Goal: Task Accomplishment & Management: Manage account settings

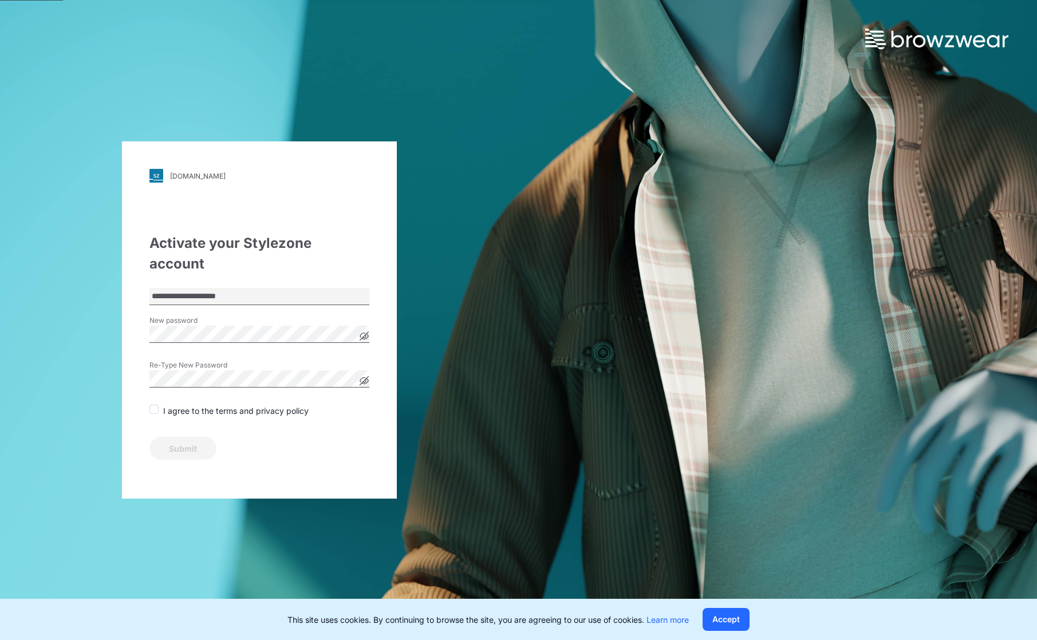
click at [203, 379] on form "**********" at bounding box center [259, 374] width 220 height 172
click at [200, 405] on p "I agree to the terms and privacy policy" at bounding box center [235, 411] width 145 height 12
click at [193, 405] on p "I agree to the terms and privacy policy" at bounding box center [235, 411] width 145 height 12
click at [158, 405] on span at bounding box center [153, 409] width 9 height 9
click at [199, 437] on button "Submit" at bounding box center [182, 448] width 67 height 23
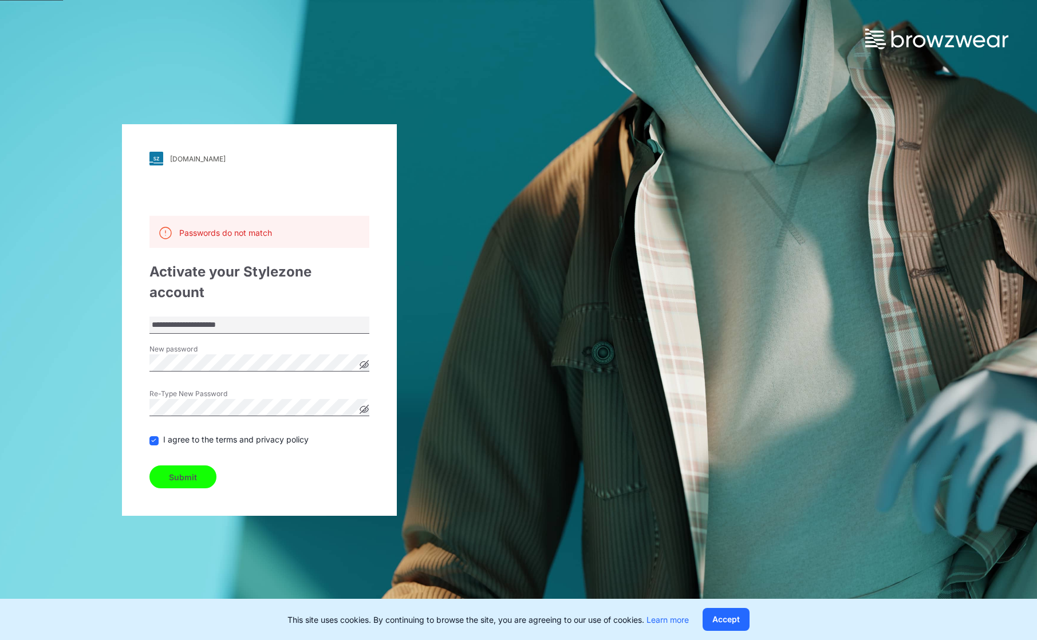
click at [85, 342] on div "**********" at bounding box center [259, 320] width 519 height 640
click at [182, 467] on button "Submit" at bounding box center [182, 477] width 67 height 23
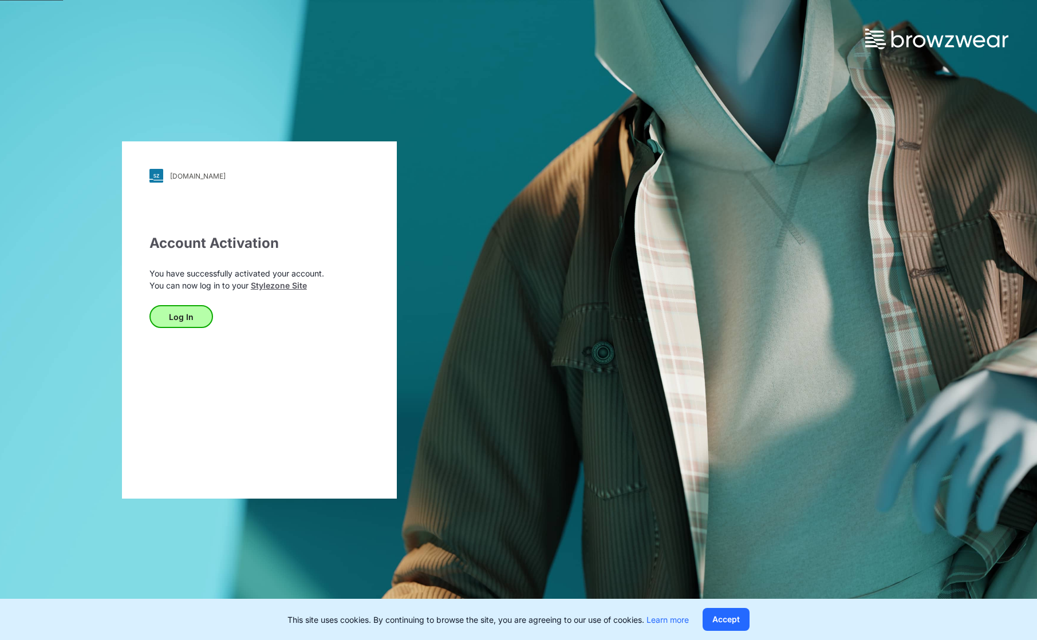
click at [182, 319] on button "Log In" at bounding box center [181, 316] width 64 height 23
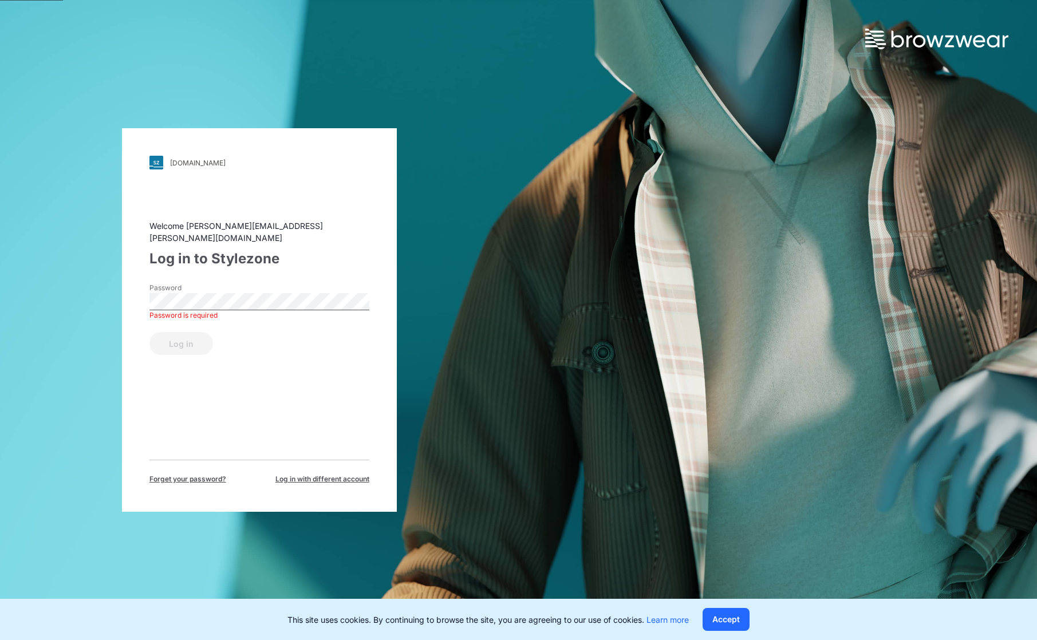
click at [180, 337] on button "Log in" at bounding box center [181, 343] width 64 height 23
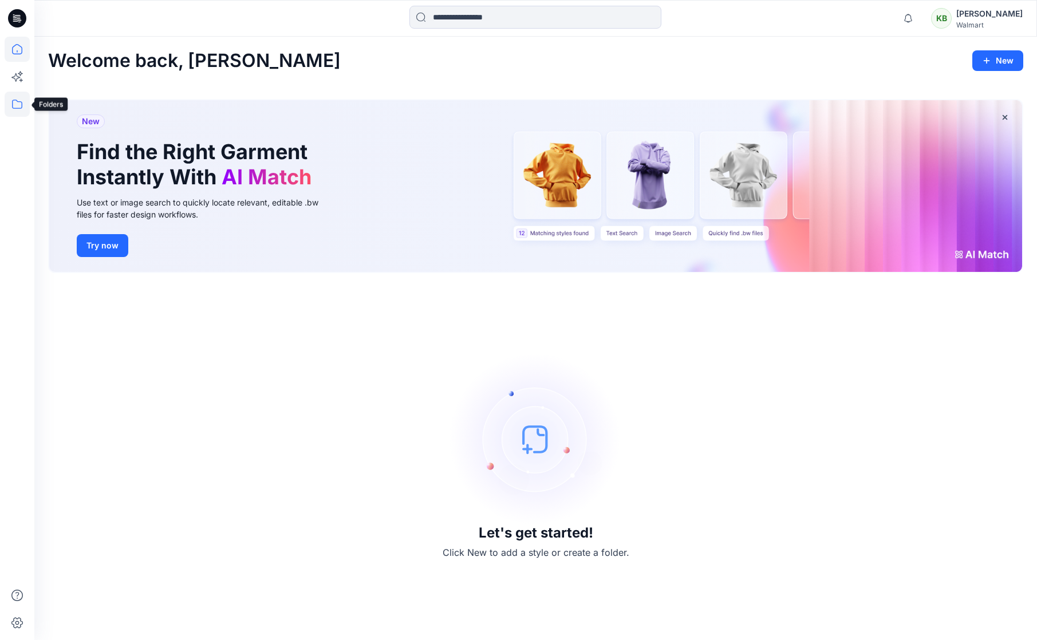
click at [21, 104] on icon at bounding box center [17, 104] width 25 height 25
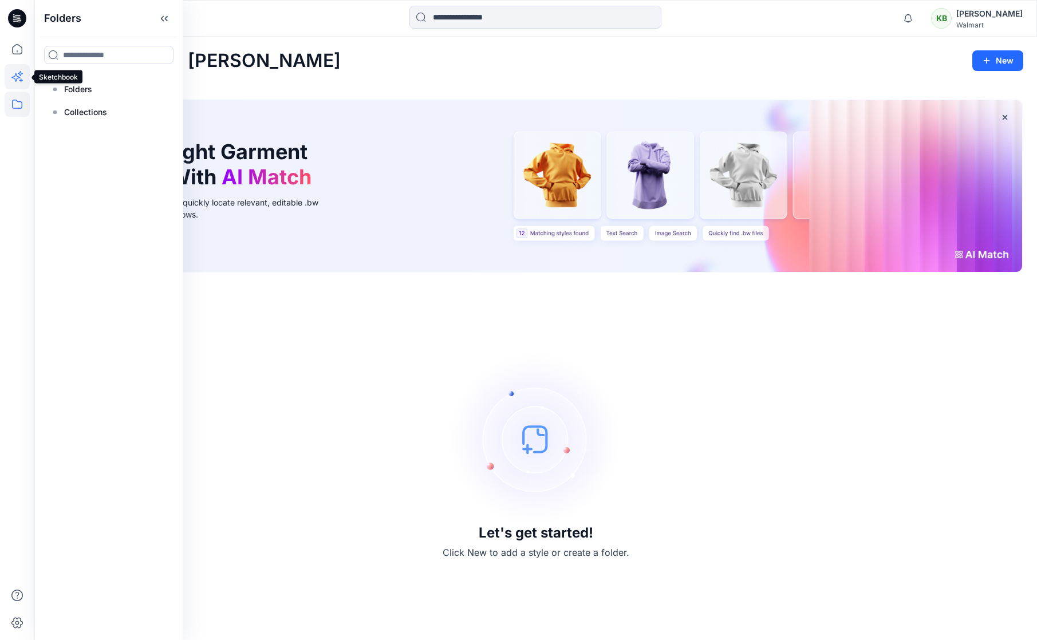
click at [19, 83] on icon at bounding box center [17, 76] width 25 height 25
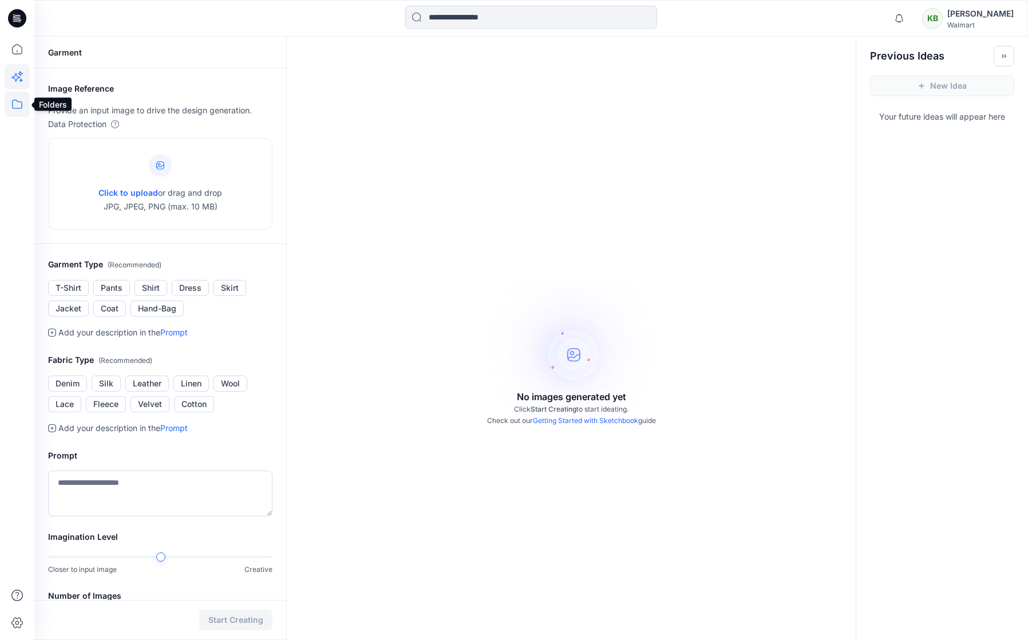
click at [19, 96] on icon at bounding box center [17, 104] width 25 height 25
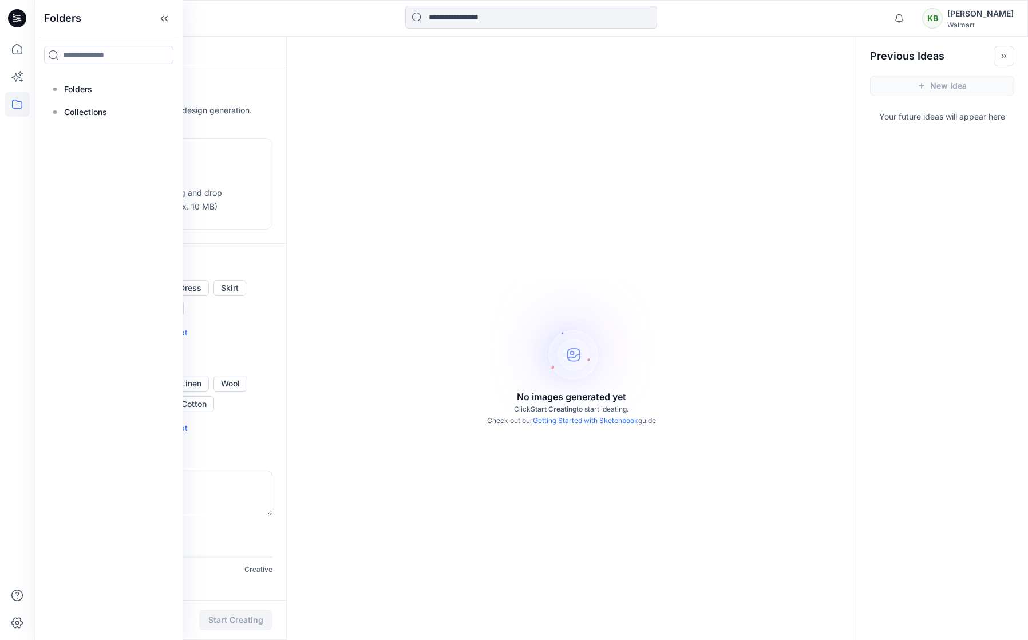
drag, startPoint x: 621, startPoint y: 281, endPoint x: 614, endPoint y: 273, distance: 10.2
click at [621, 281] on div "No images generated yet Click Start Creating to start ideating. Check out our G…" at bounding box center [571, 357] width 569 height 640
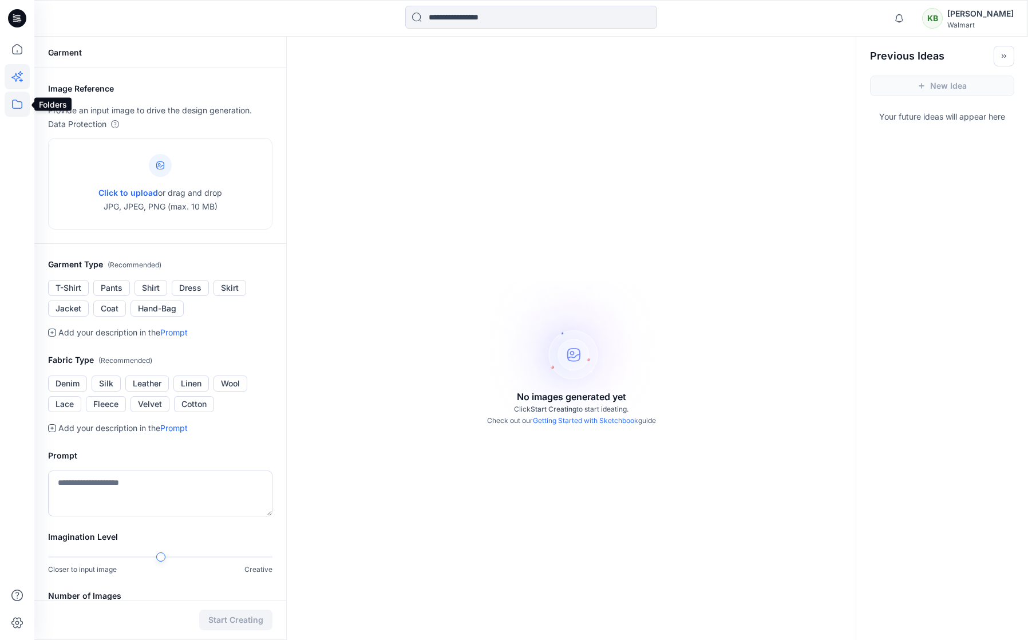
click at [17, 110] on icon at bounding box center [17, 104] width 25 height 25
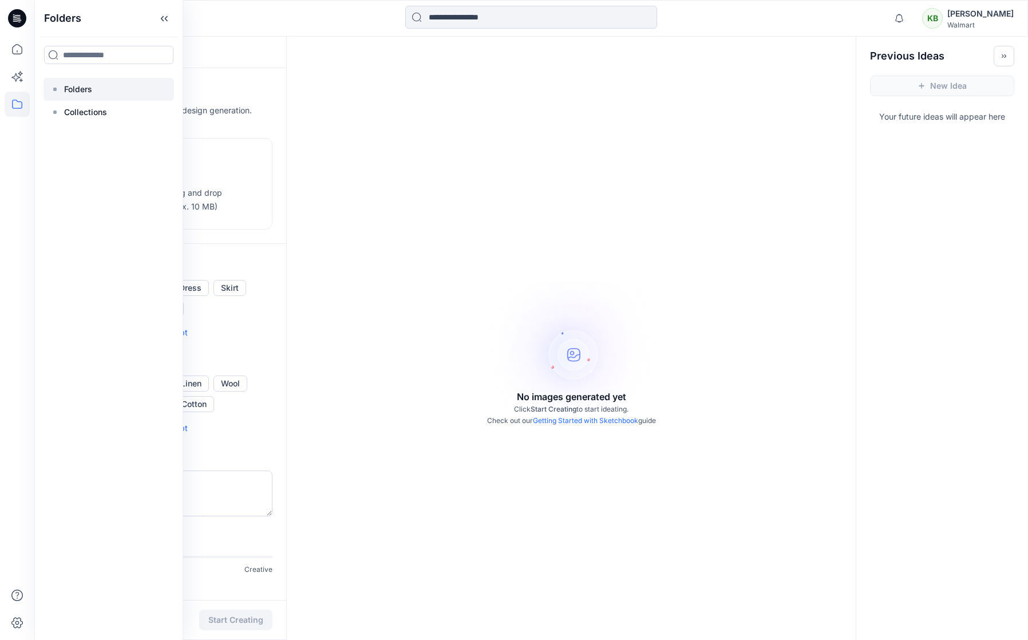
click at [96, 90] on div at bounding box center [109, 89] width 131 height 23
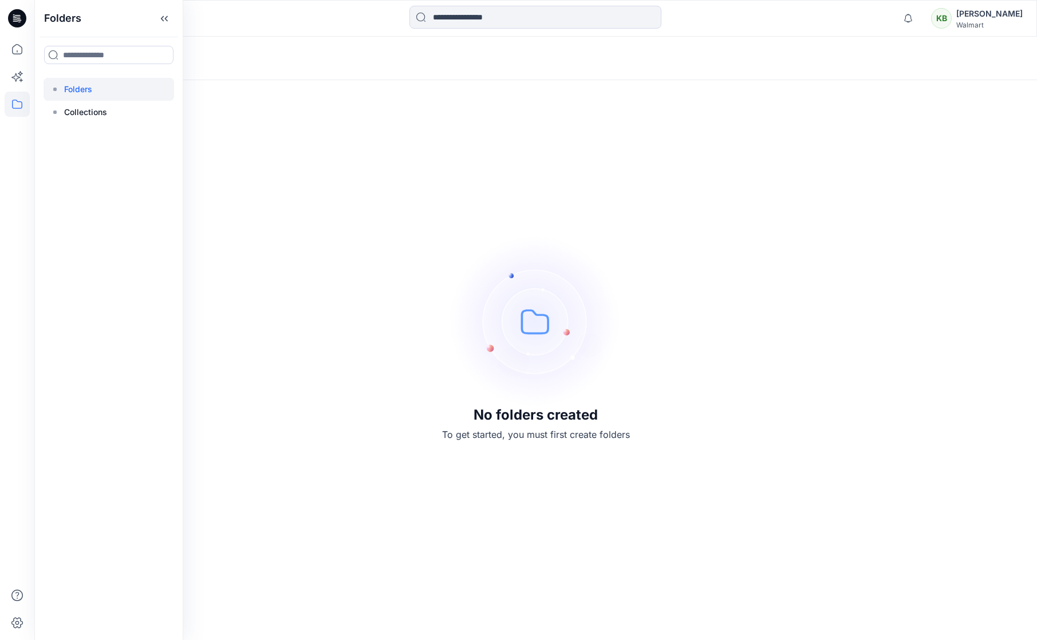
click at [459, 176] on div "No folders created To get started, you must first create folders" at bounding box center [535, 339] width 1003 height 604
click at [20, 28] on icon at bounding box center [17, 18] width 18 height 37
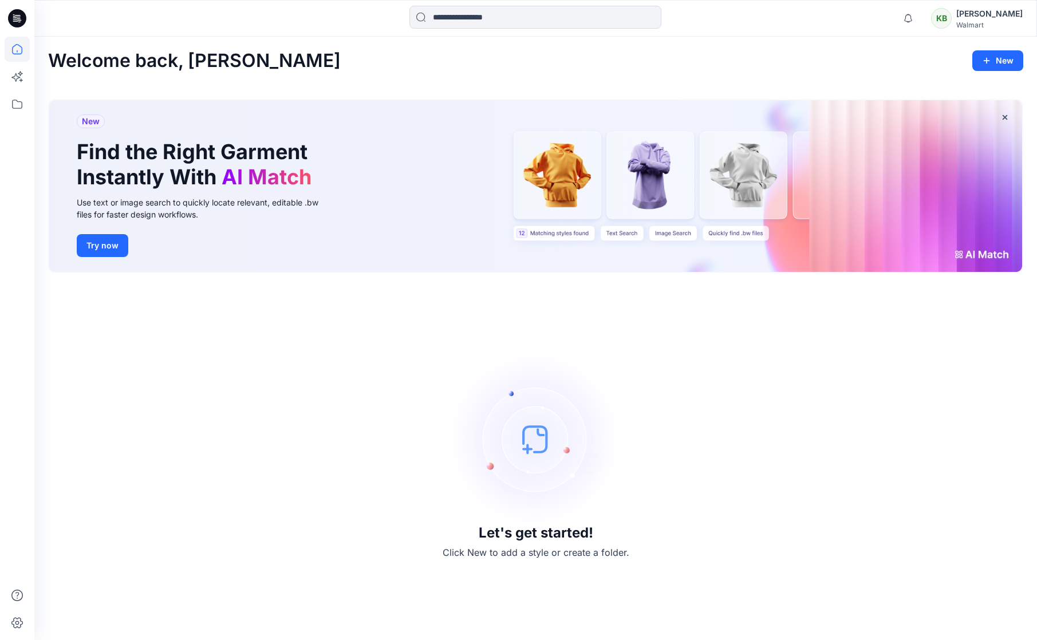
click at [1006, 14] on div "[PERSON_NAME]" at bounding box center [989, 14] width 66 height 14
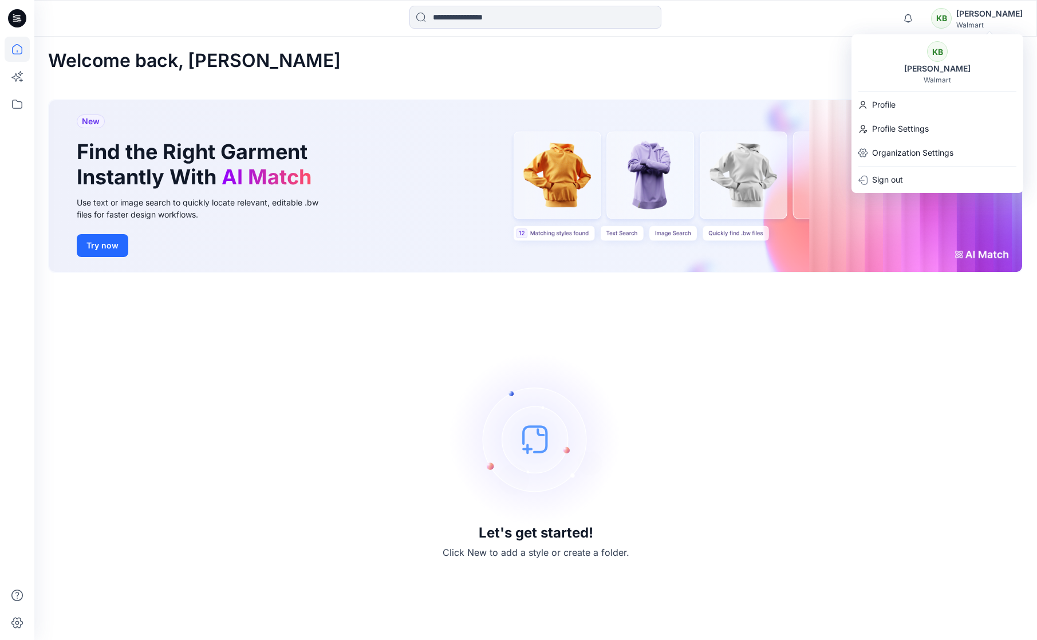
click at [423, 408] on div "Let's get started! Click New to add a style or create a folder." at bounding box center [535, 457] width 975 height 340
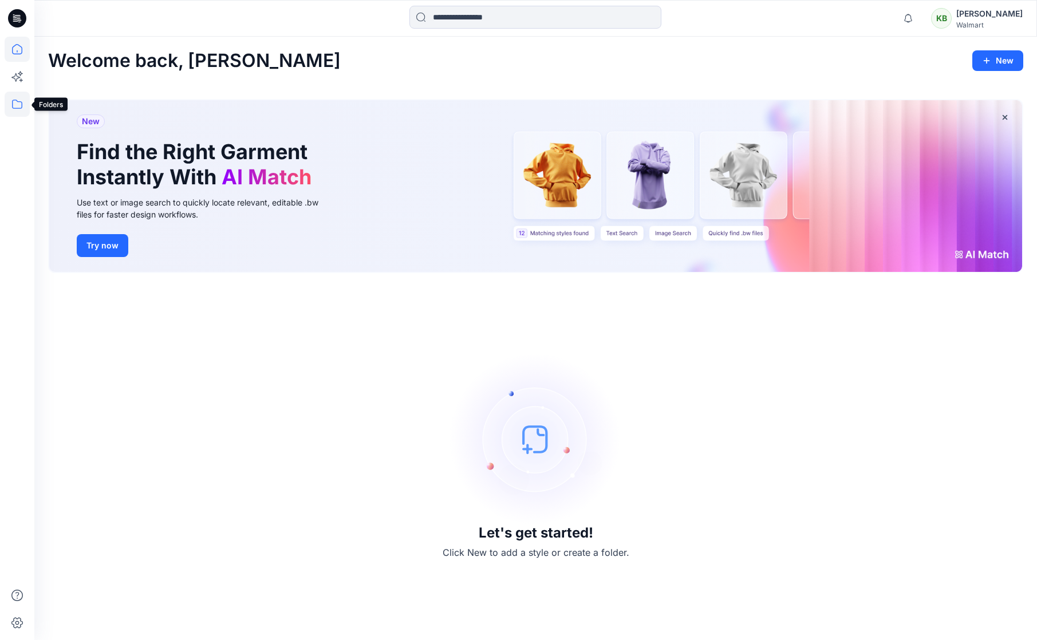
click at [24, 106] on icon at bounding box center [17, 104] width 25 height 25
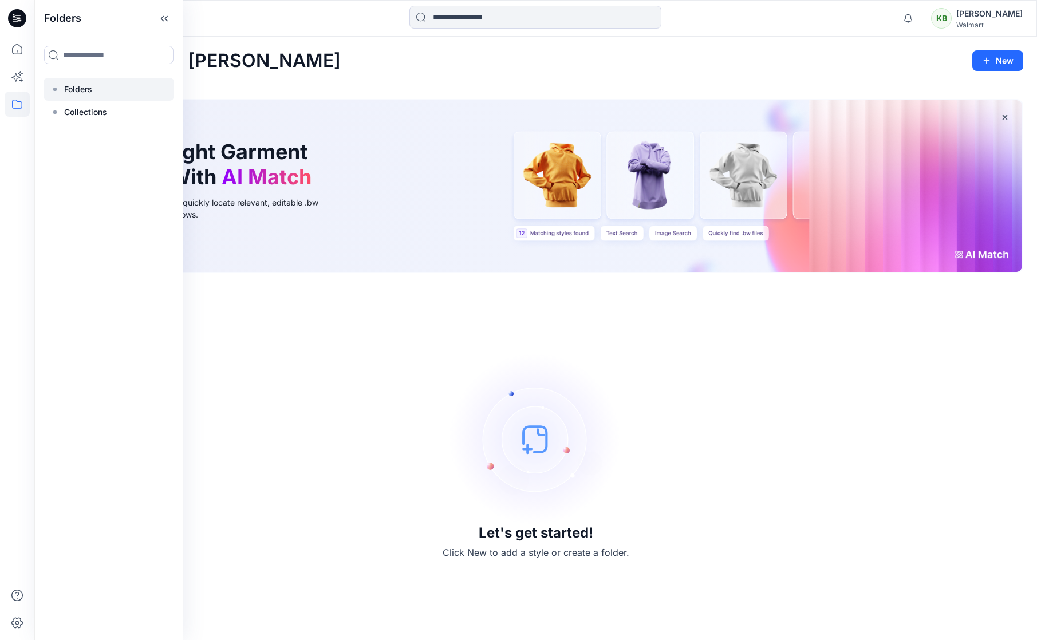
click at [100, 97] on div at bounding box center [109, 89] width 131 height 23
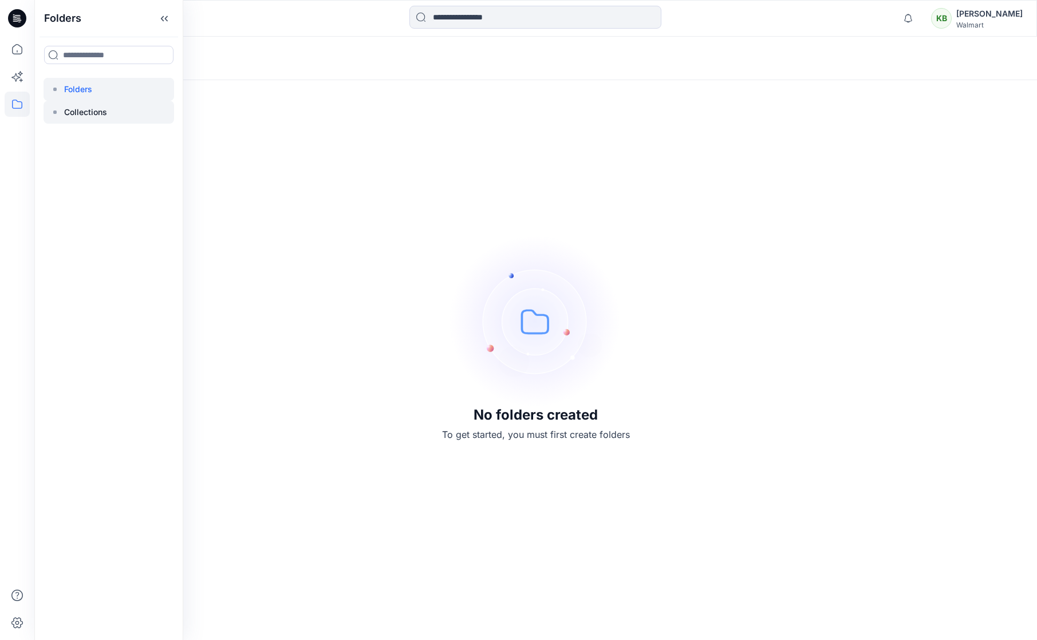
click at [96, 112] on p "Collections" at bounding box center [85, 112] width 43 height 14
click at [97, 95] on div at bounding box center [109, 89] width 131 height 23
click at [1004, 16] on div "[PERSON_NAME]" at bounding box center [989, 14] width 66 height 14
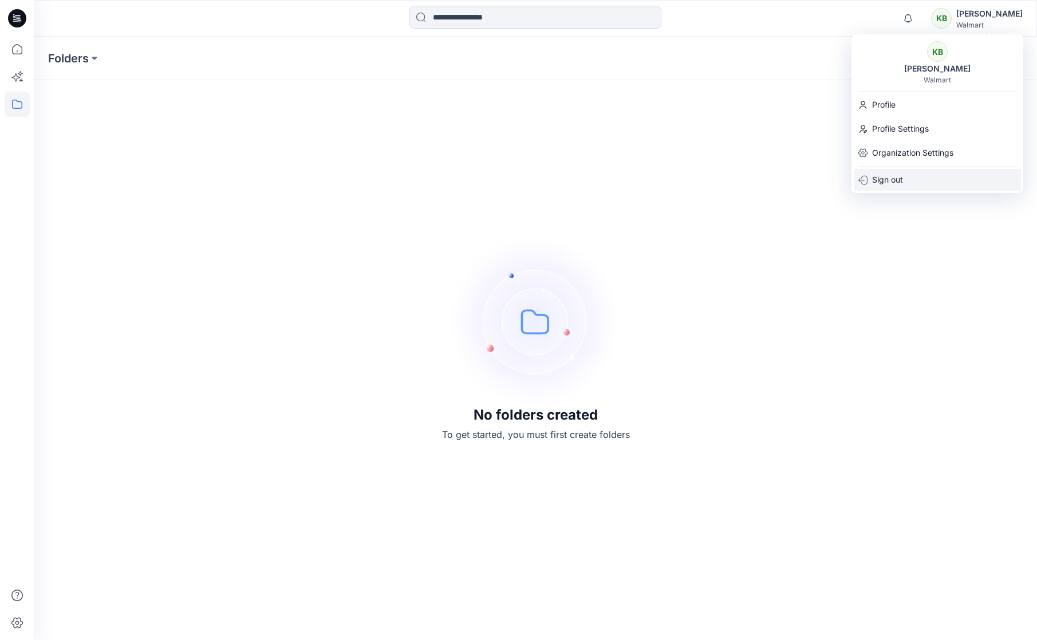
click at [929, 175] on div "Sign out" at bounding box center [937, 180] width 167 height 22
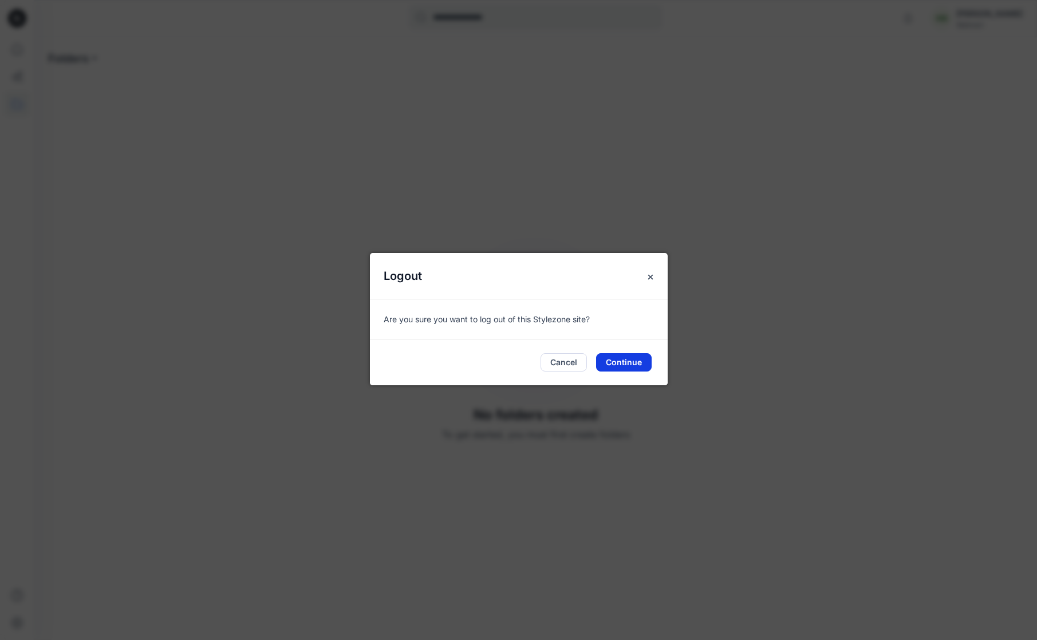
click at [634, 365] on button "Continue" at bounding box center [624, 362] width 56 height 18
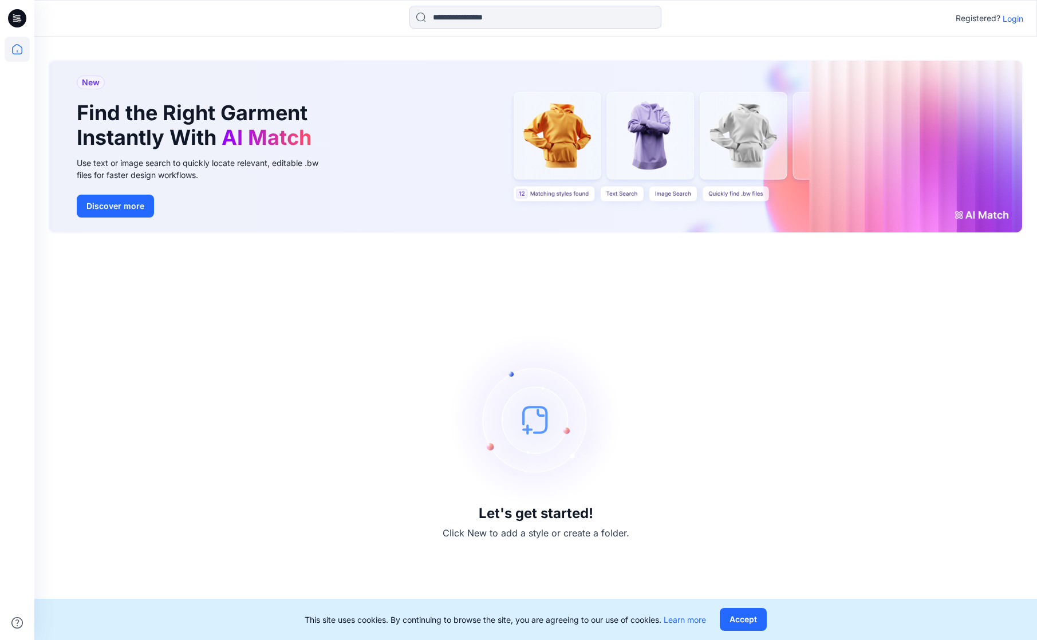
click at [1019, 13] on p "Login" at bounding box center [1013, 19] width 21 height 12
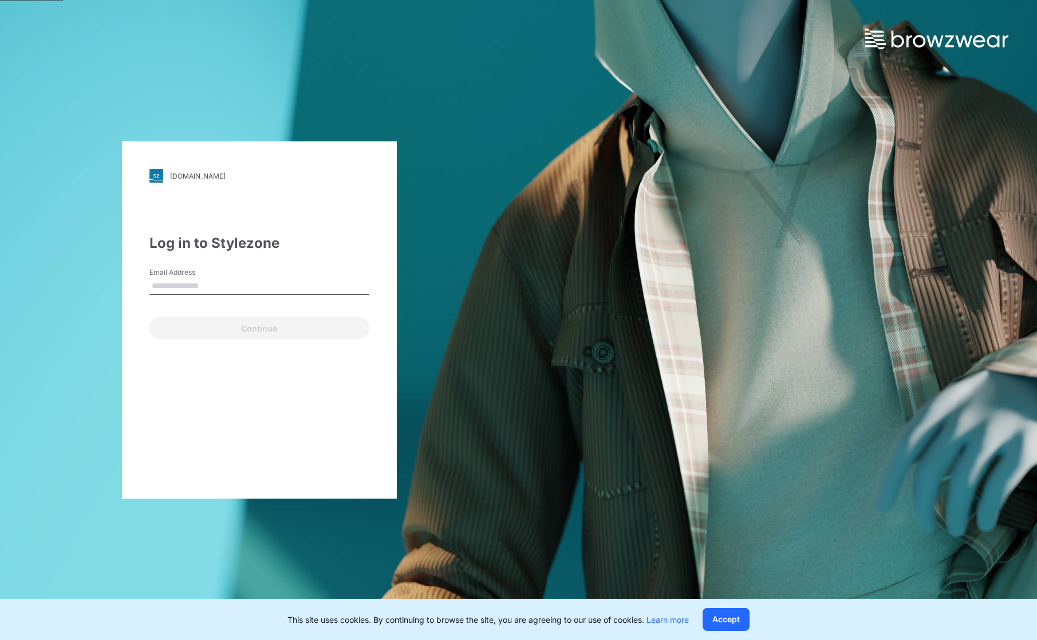
click at [318, 278] on input "Email Address" at bounding box center [259, 286] width 220 height 17
type input "*"
type input "**********"
click at [259, 328] on button "Continue" at bounding box center [259, 328] width 220 height 23
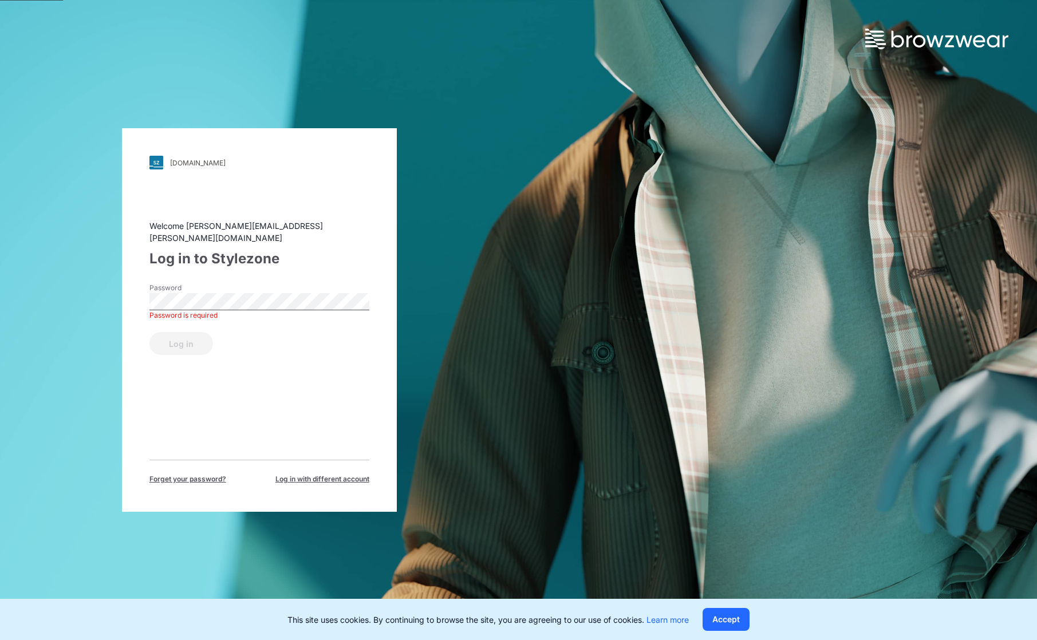
click at [327, 419] on div "Welcome elizabeth.evans@hoplun.com Log in to Stylezone Password Password is req…" at bounding box center [259, 352] width 220 height 265
click at [180, 337] on button "Log in" at bounding box center [181, 343] width 64 height 23
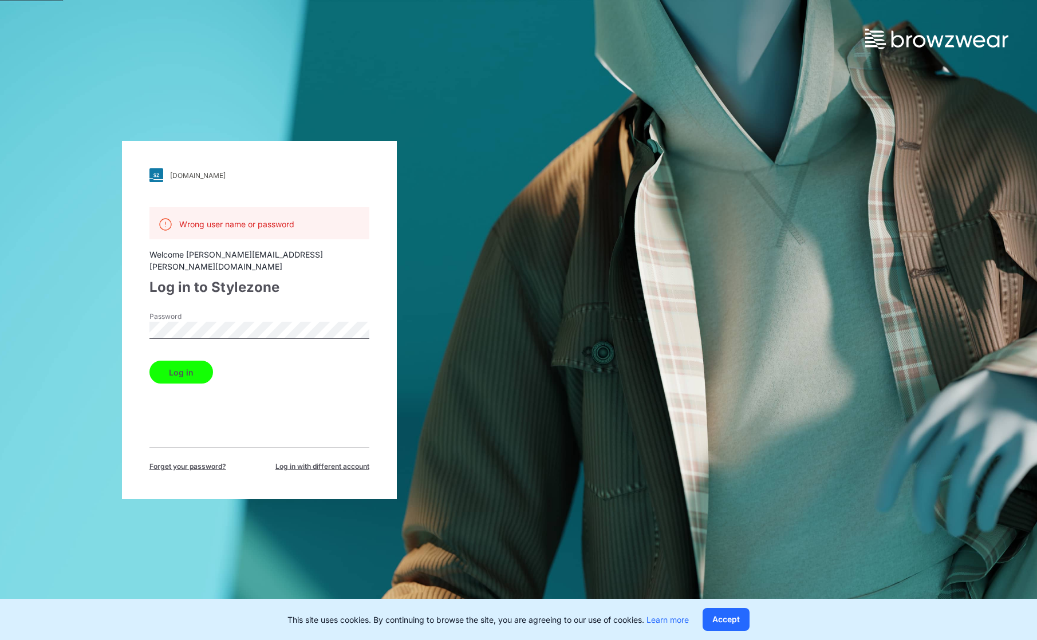
click at [159, 180] on img at bounding box center [156, 175] width 14 height 14
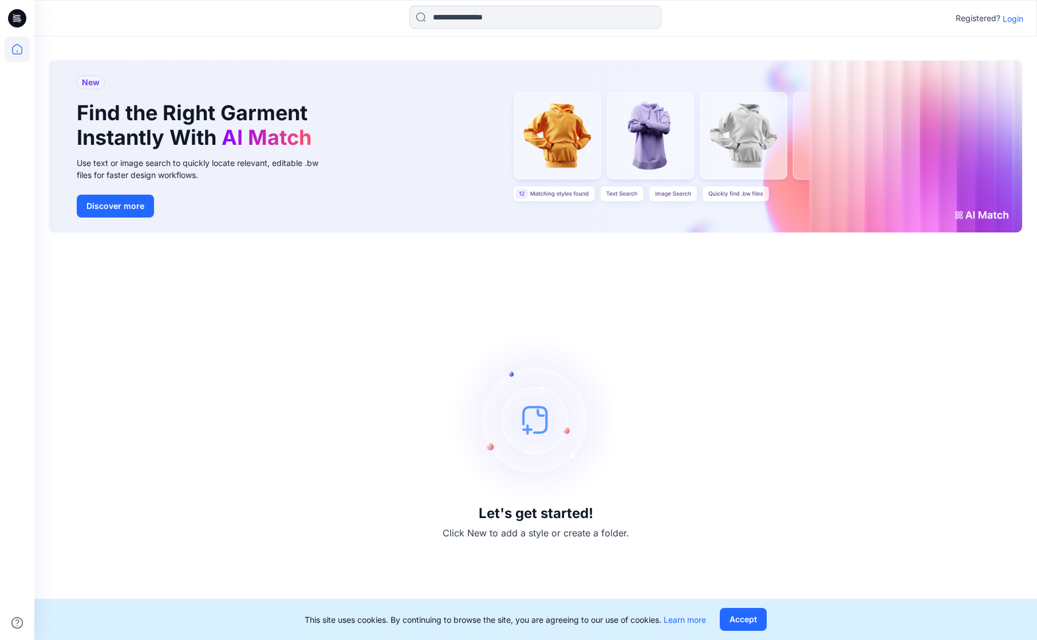
click at [1009, 19] on p "Login" at bounding box center [1013, 19] width 21 height 12
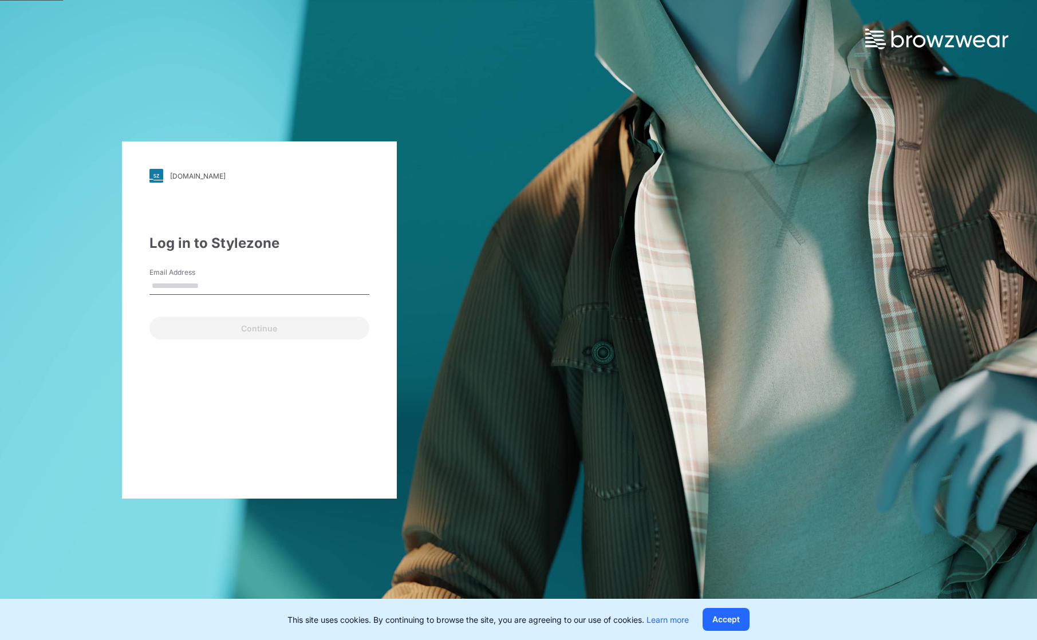
click at [291, 277] on div "Email Address" at bounding box center [259, 284] width 220 height 34
click at [259, 328] on button "Continue" at bounding box center [259, 328] width 220 height 23
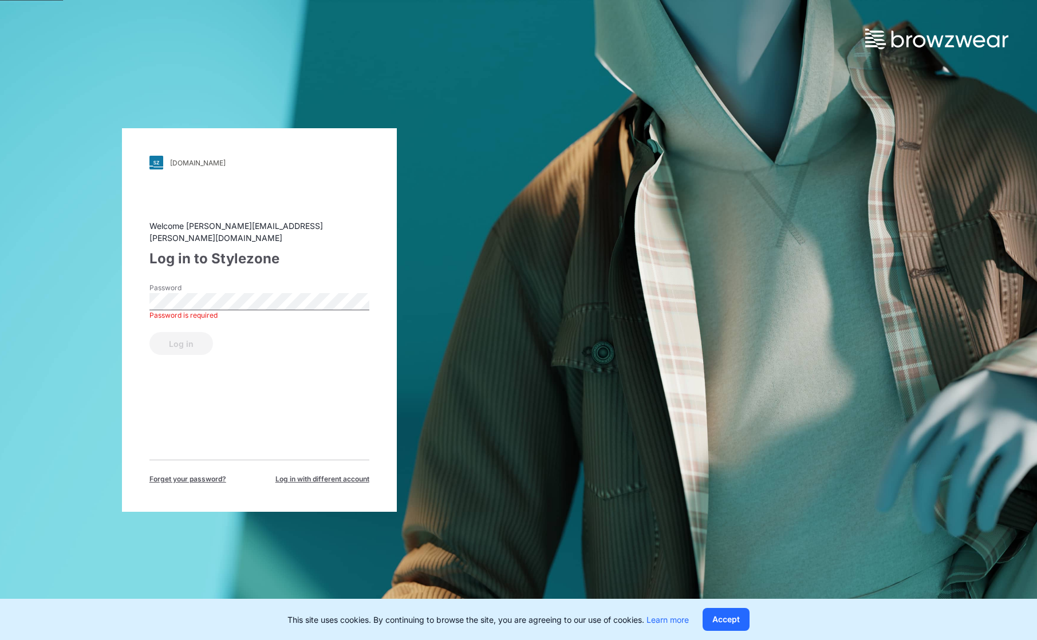
click at [180, 337] on button "Log in" at bounding box center [181, 343] width 64 height 23
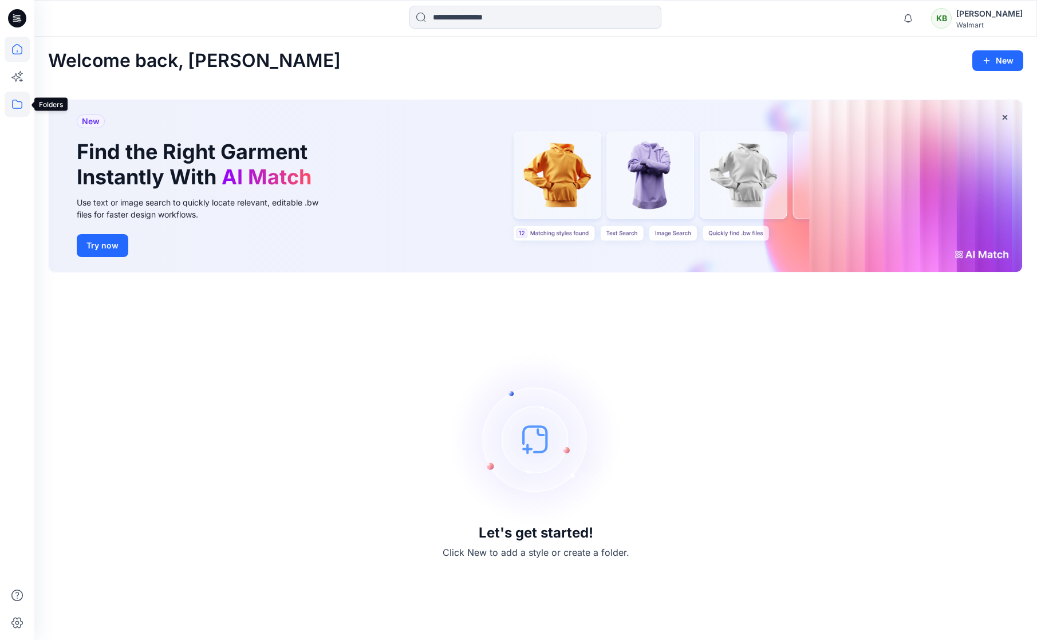
click at [18, 102] on icon at bounding box center [17, 104] width 25 height 25
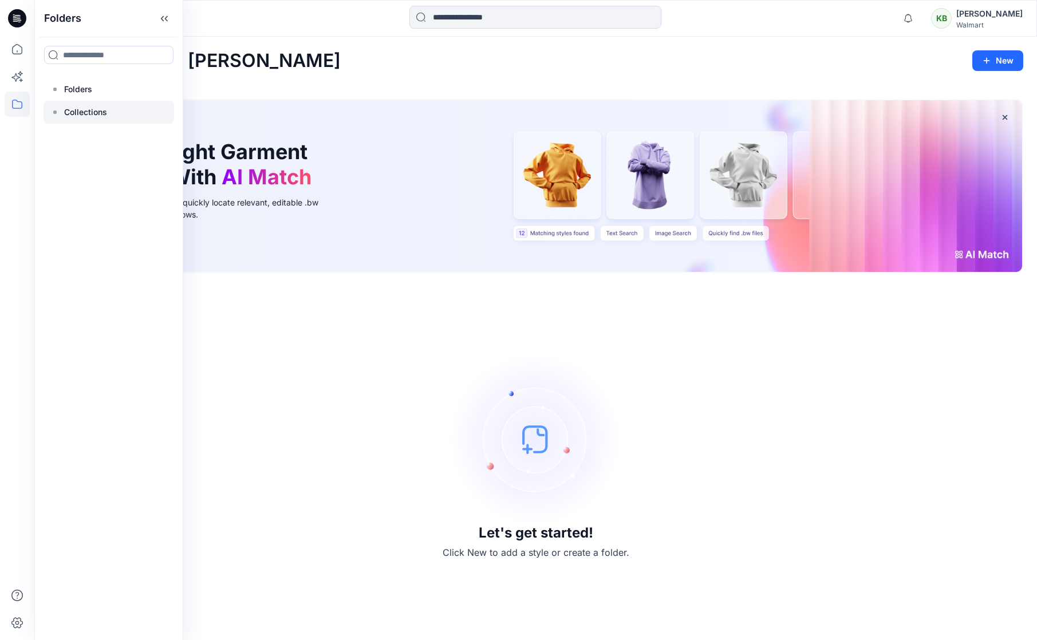
click at [92, 109] on p "Collections" at bounding box center [85, 112] width 43 height 14
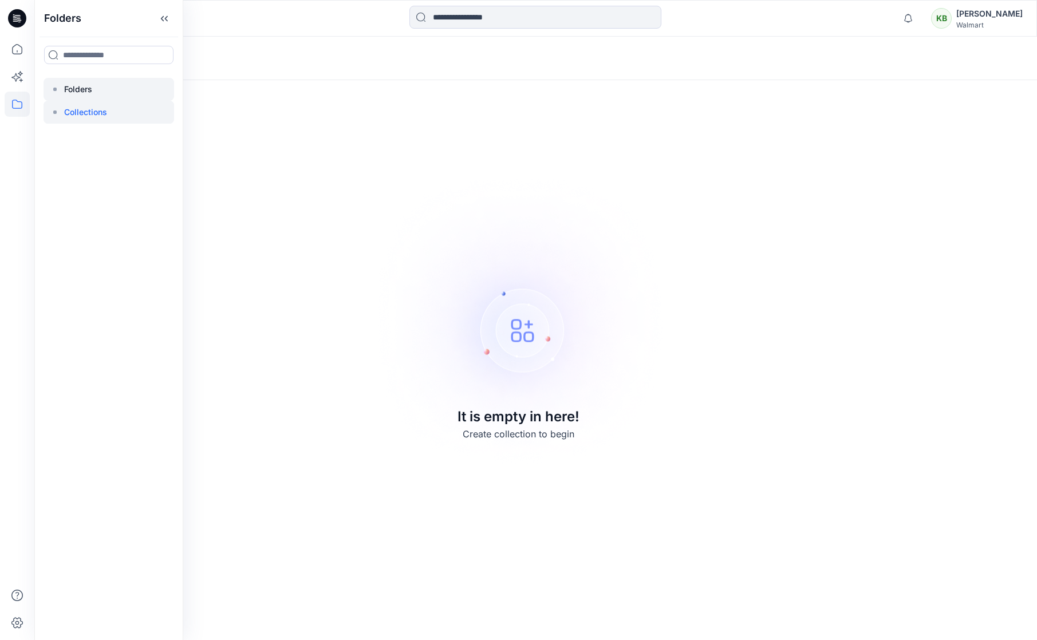
click at [78, 88] on p "Folders" at bounding box center [78, 89] width 28 height 14
click at [157, 21] on icon at bounding box center [164, 18] width 18 height 19
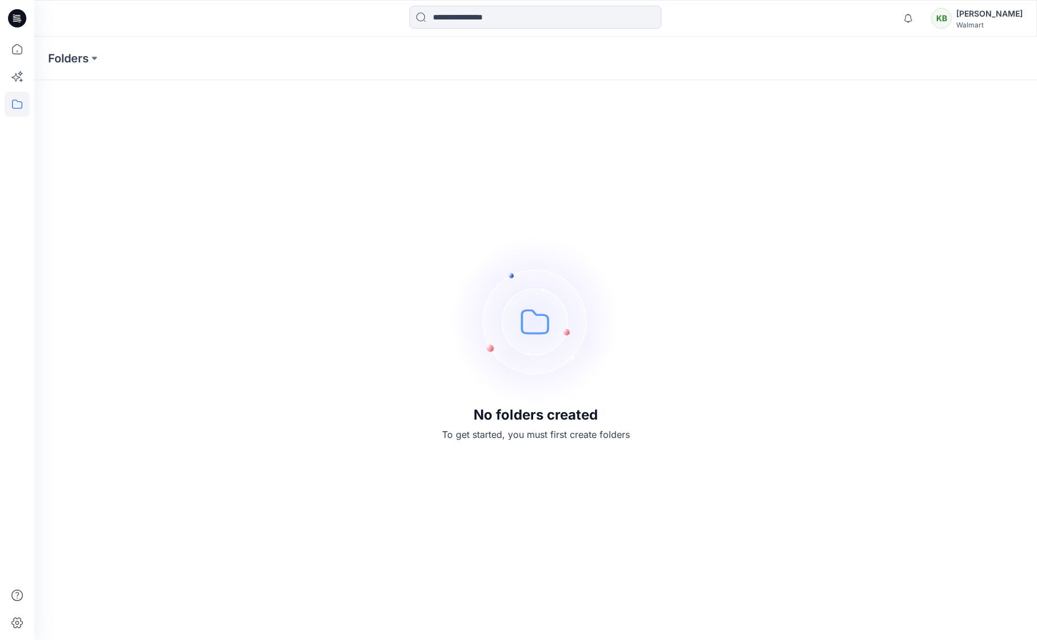
click at [8, 5] on icon at bounding box center [17, 18] width 18 height 37
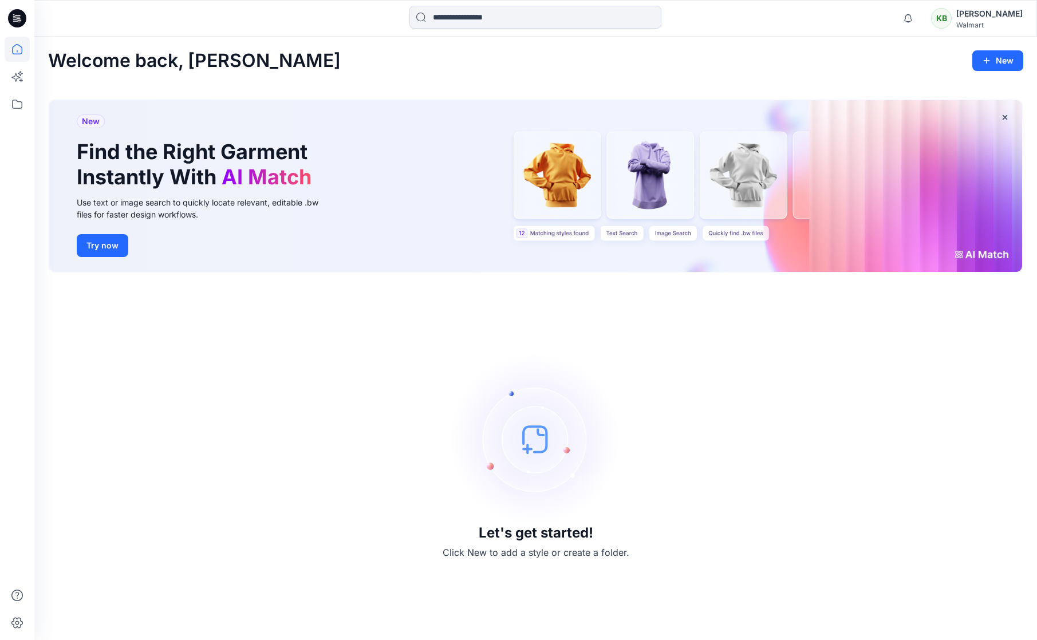
click at [14, 14] on icon at bounding box center [14, 14] width 2 height 1
click at [18, 73] on icon at bounding box center [17, 76] width 25 height 25
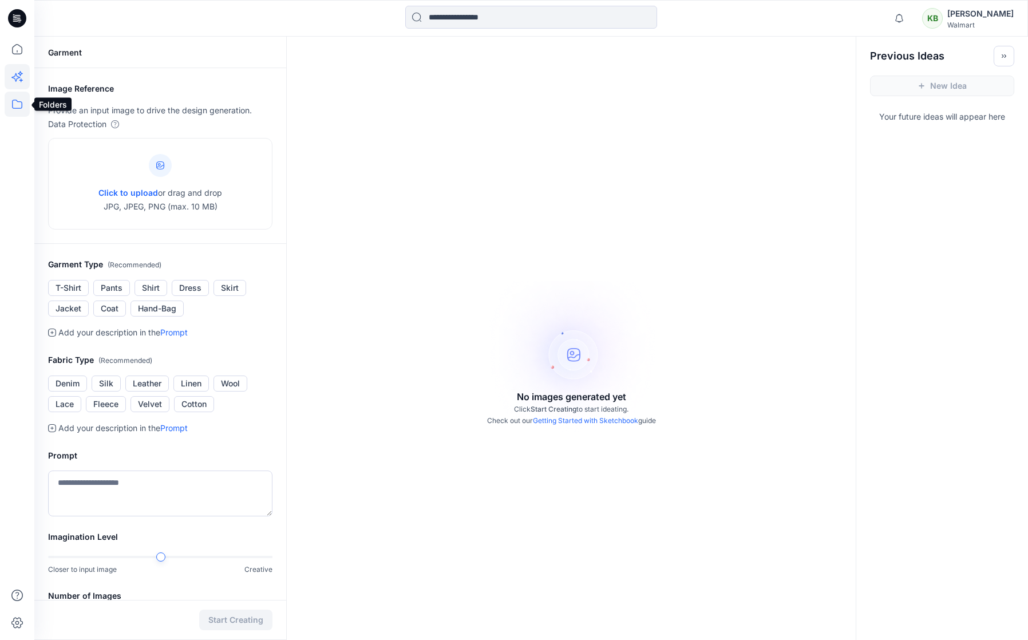
click at [13, 105] on icon at bounding box center [17, 104] width 10 height 9
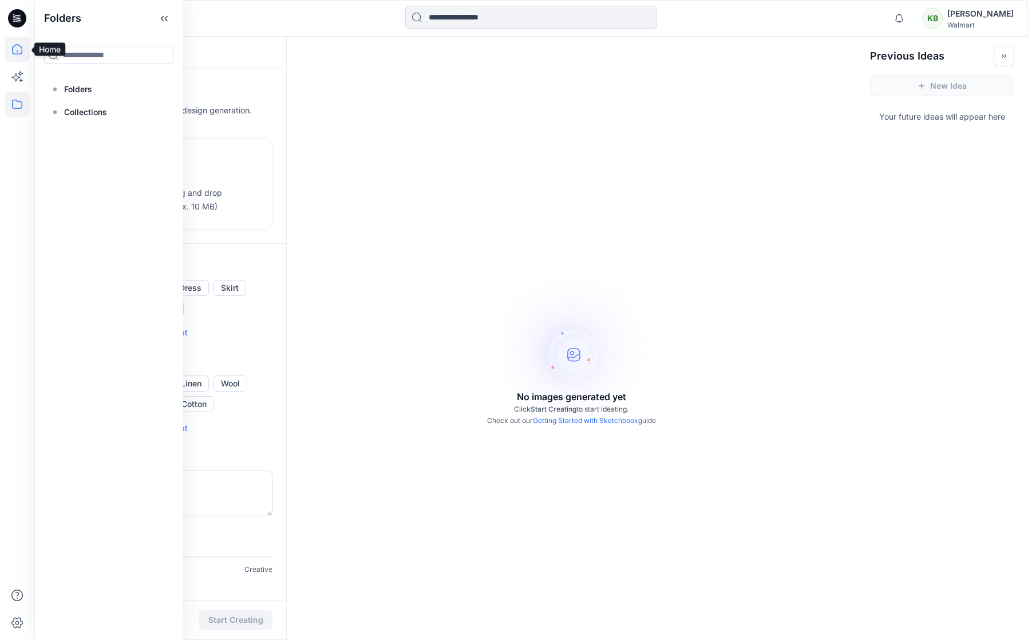
click at [10, 45] on icon at bounding box center [17, 49] width 25 height 25
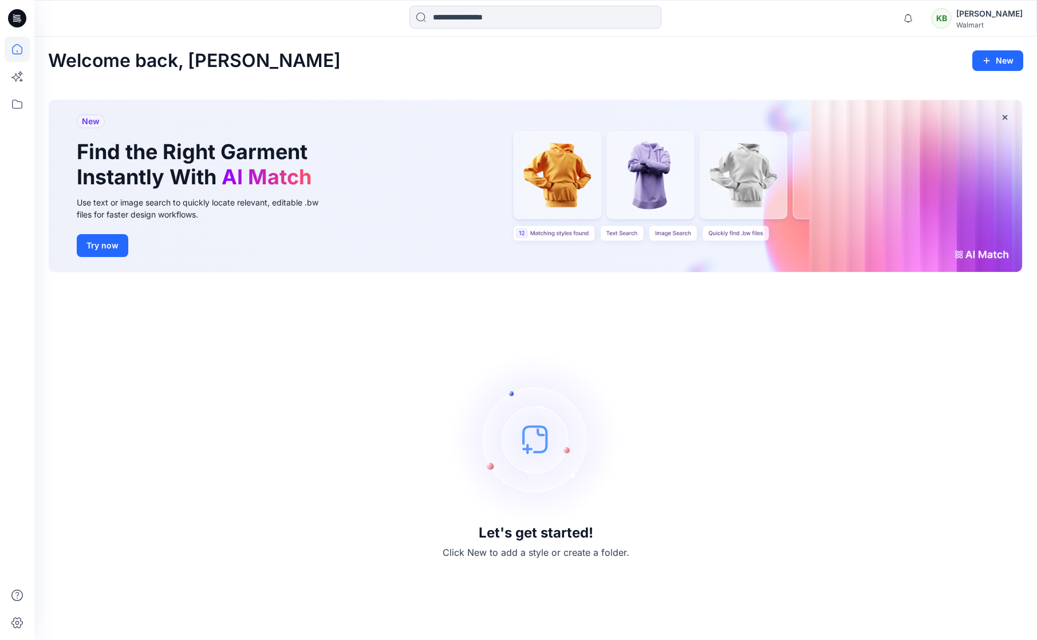
click at [977, 23] on div "KB Kate Beller Walmart" at bounding box center [977, 18] width 92 height 23
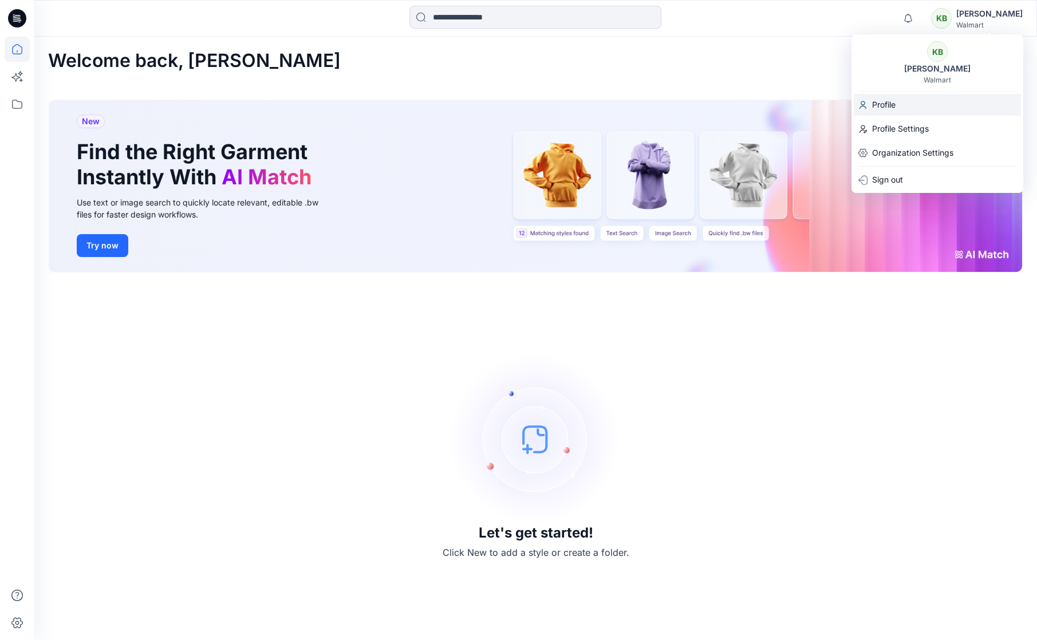
click at [925, 111] on div "Profile" at bounding box center [937, 105] width 167 height 22
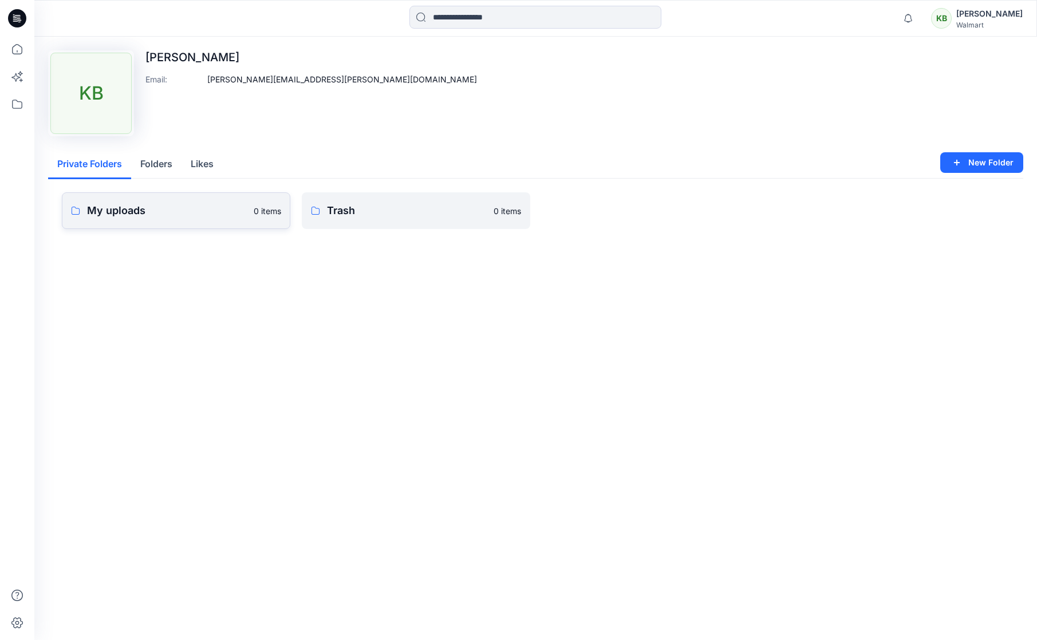
click at [148, 210] on p "My uploads" at bounding box center [167, 211] width 160 height 16
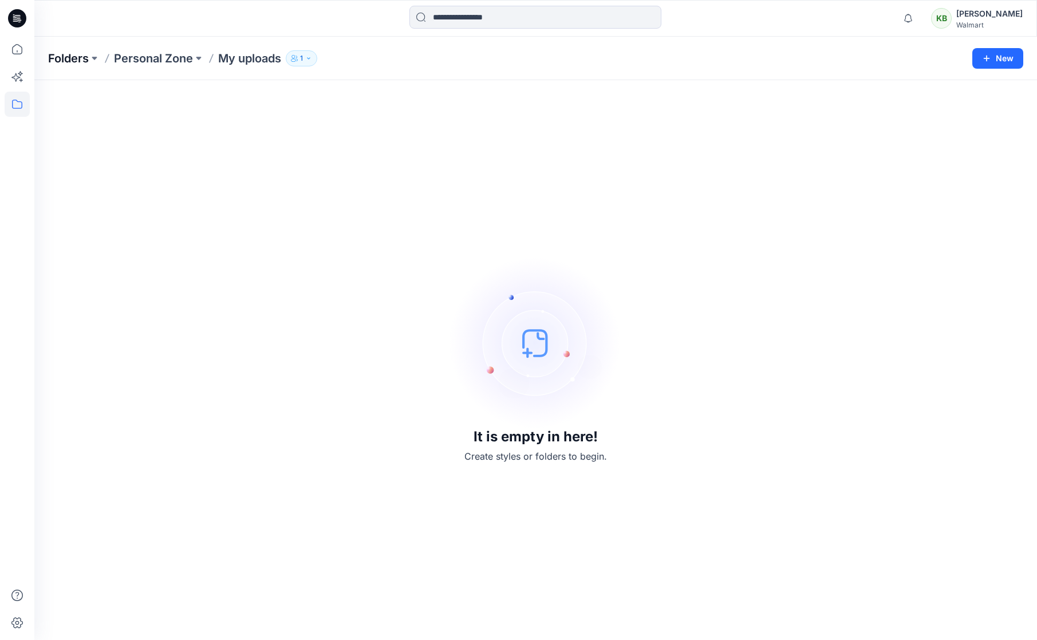
click at [89, 61] on p "Folders" at bounding box center [68, 58] width 41 height 16
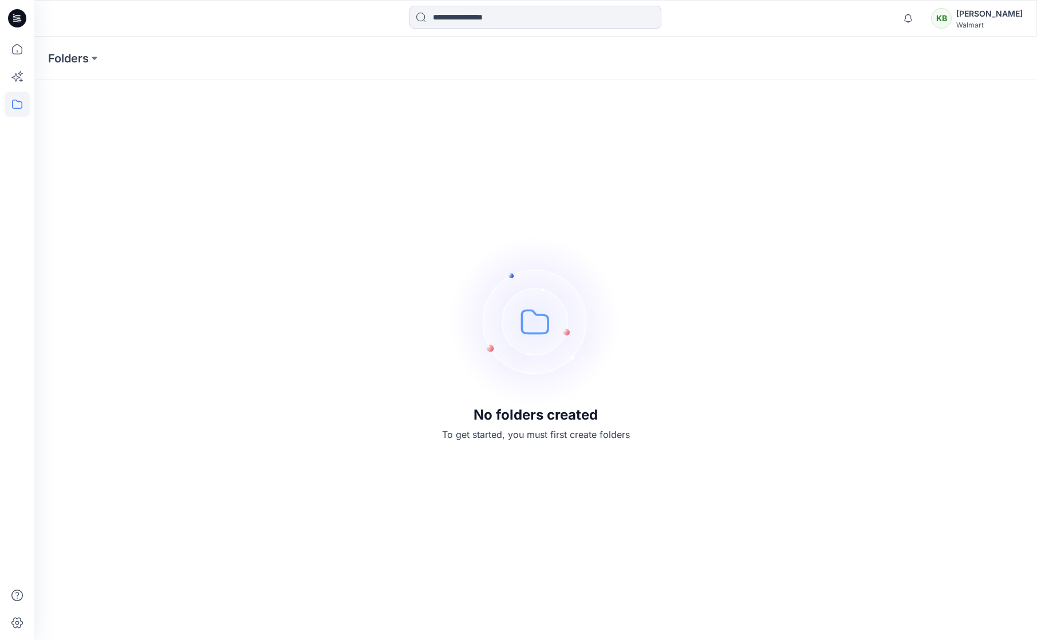
click at [542, 378] on img at bounding box center [536, 321] width 172 height 172
click at [16, 106] on icon at bounding box center [17, 104] width 25 height 25
click at [112, 98] on div at bounding box center [109, 89] width 131 height 23
click at [25, 74] on icon at bounding box center [17, 76] width 25 height 25
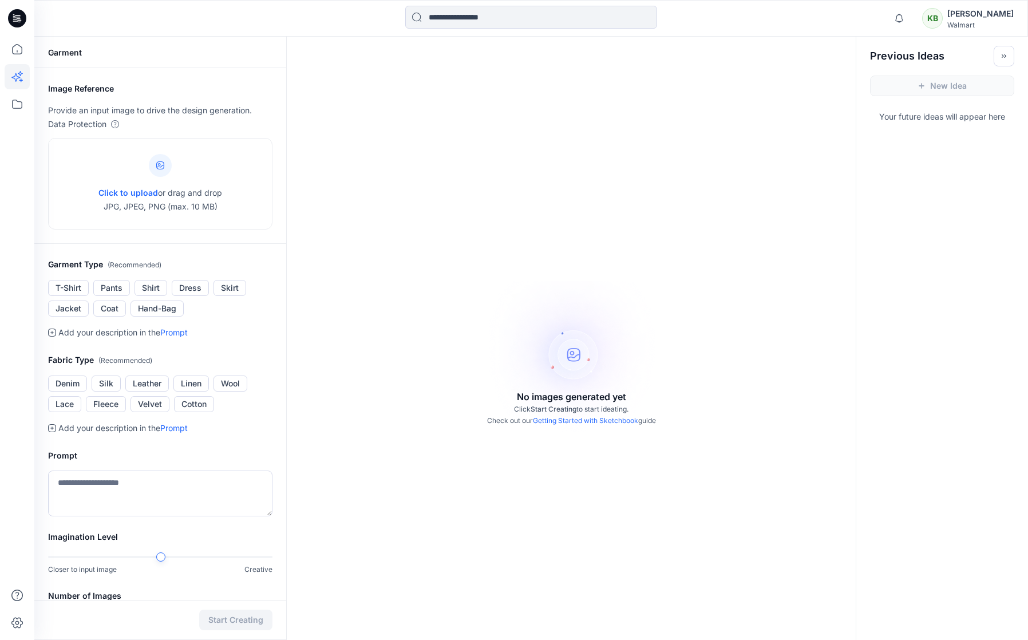
click at [987, 25] on div "Walmart" at bounding box center [981, 25] width 66 height 9
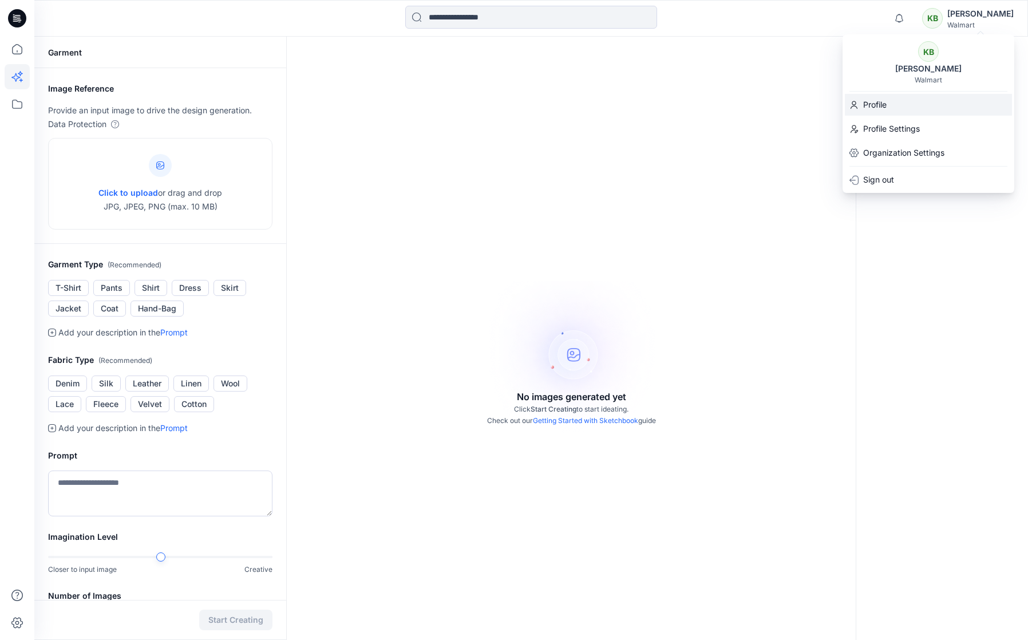
click at [896, 98] on div "Profile" at bounding box center [928, 105] width 167 height 22
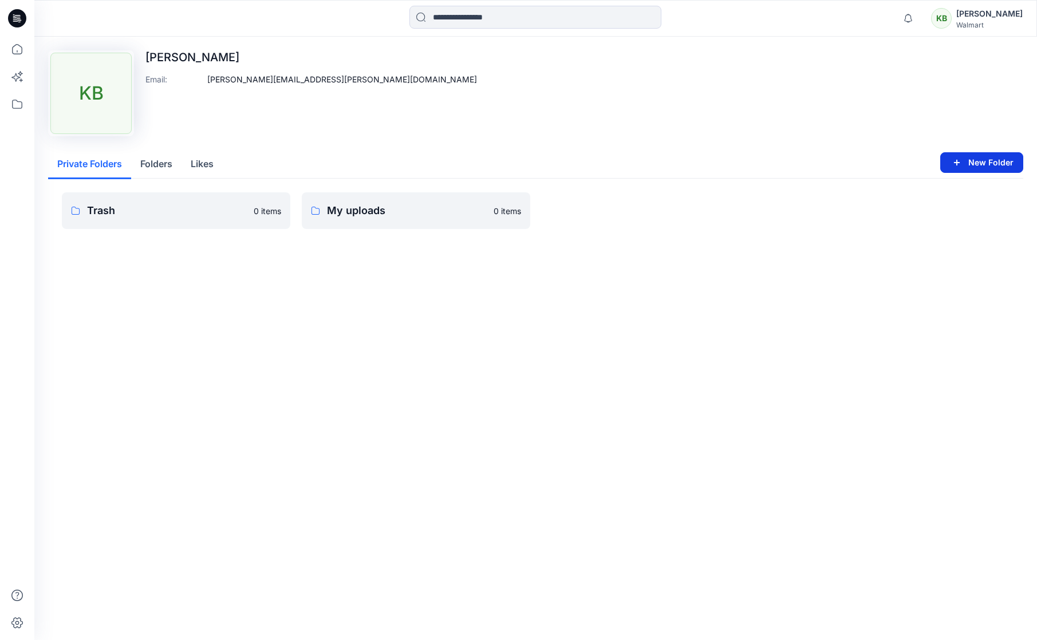
click at [991, 163] on button "New Folder" at bounding box center [981, 162] width 83 height 21
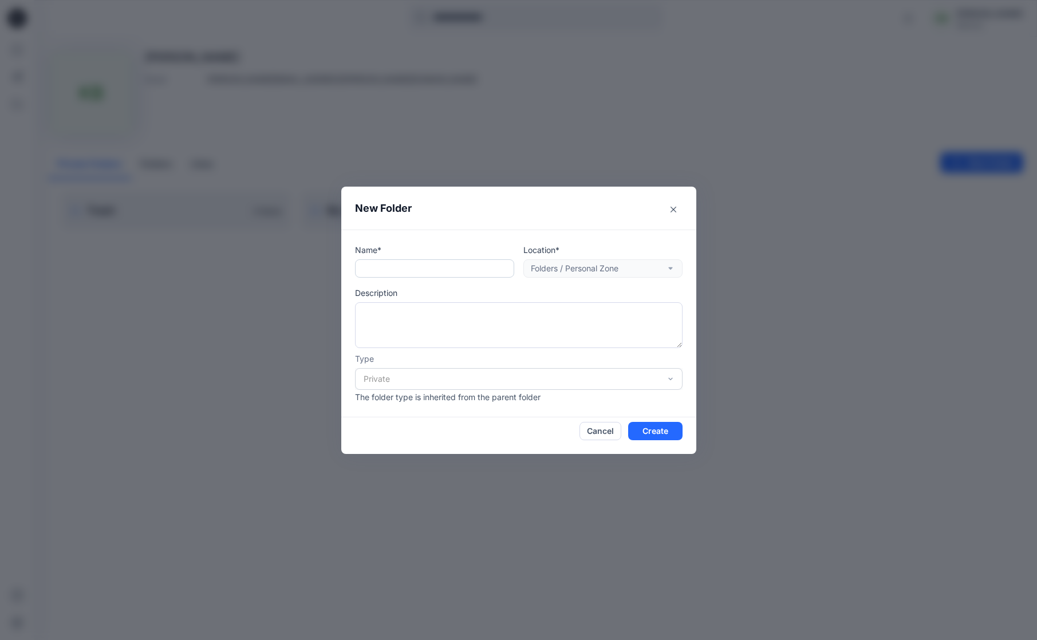
click at [444, 275] on input "text" at bounding box center [434, 268] width 159 height 18
type input "**********"
click at [652, 388] on div "Private" at bounding box center [519, 379] width 328 height 22
click at [653, 382] on div "Private" at bounding box center [519, 379] width 328 height 22
click at [656, 428] on button "Create" at bounding box center [655, 431] width 54 height 18
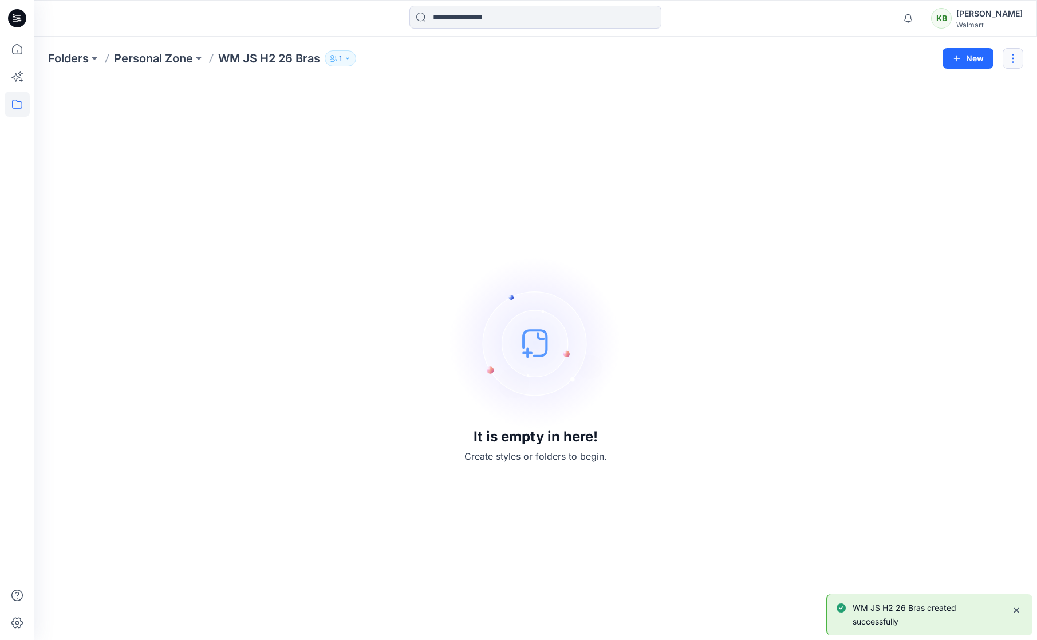
click at [1010, 61] on button "button" at bounding box center [1013, 58] width 21 height 21
click at [1010, 62] on button "button" at bounding box center [1013, 58] width 21 height 21
click at [348, 58] on icon "button" at bounding box center [347, 58] width 7 height 7
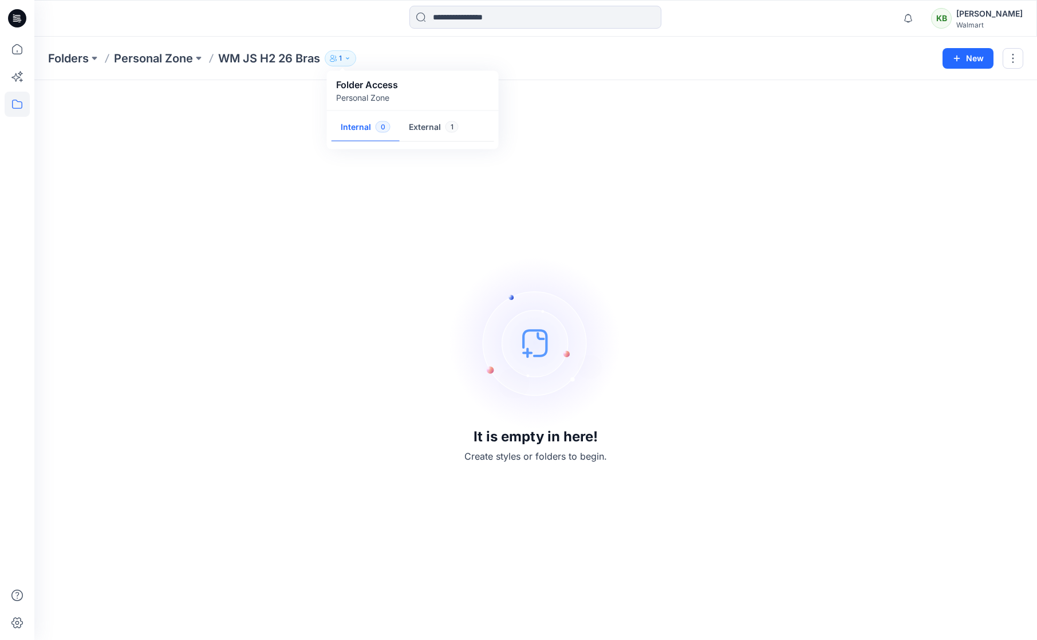
click at [348, 58] on icon "button" at bounding box center [347, 58] width 7 height 7
click at [342, 53] on p "1" at bounding box center [340, 58] width 3 height 13
click at [416, 124] on button "External 1" at bounding box center [434, 127] width 68 height 29
click at [295, 220] on div "It is empty in here! Create styles or folders to begin." at bounding box center [535, 360] width 975 height 533
click at [310, 215] on div "It is empty in here! Create styles or folders to begin." at bounding box center [535, 360] width 975 height 533
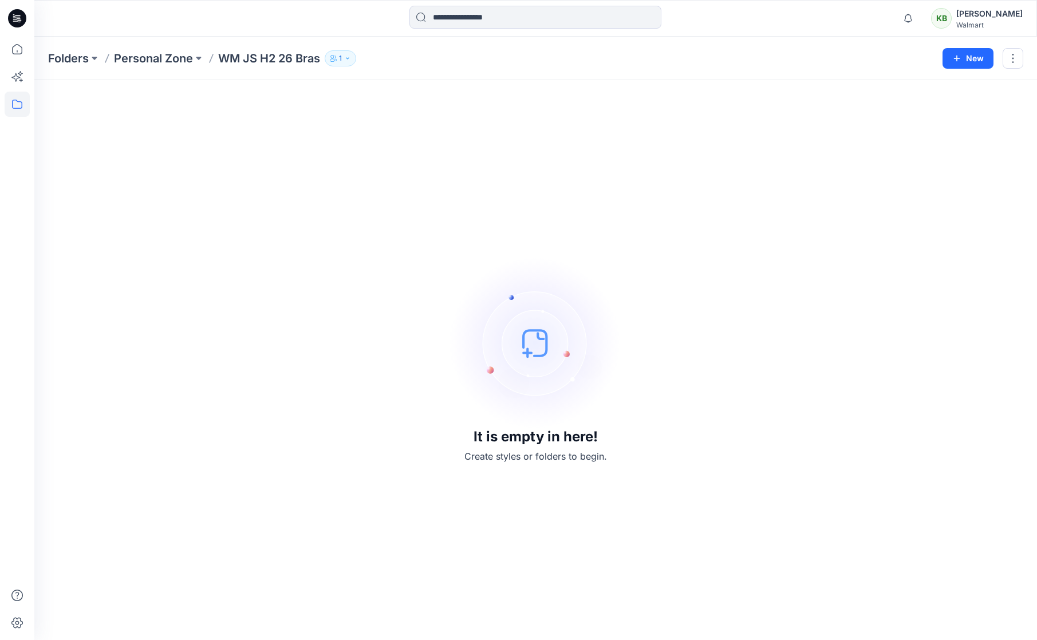
click at [507, 462] on p "Create styles or folders to begin." at bounding box center [535, 457] width 143 height 14
click at [548, 421] on img at bounding box center [536, 343] width 172 height 172
click at [983, 62] on button "New" at bounding box center [968, 58] width 51 height 21
click at [965, 94] on button "New Style" at bounding box center [942, 87] width 98 height 23
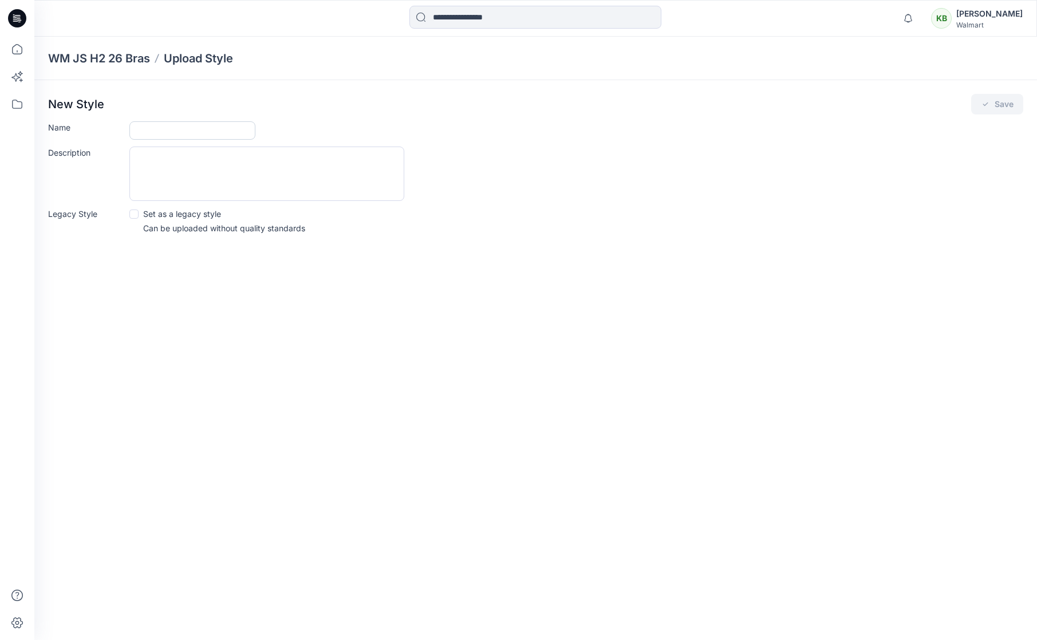
click at [164, 129] on input "Name" at bounding box center [192, 130] width 126 height 18
paste input "**********"
type input "**********"
click at [988, 110] on button "Save" at bounding box center [997, 104] width 52 height 21
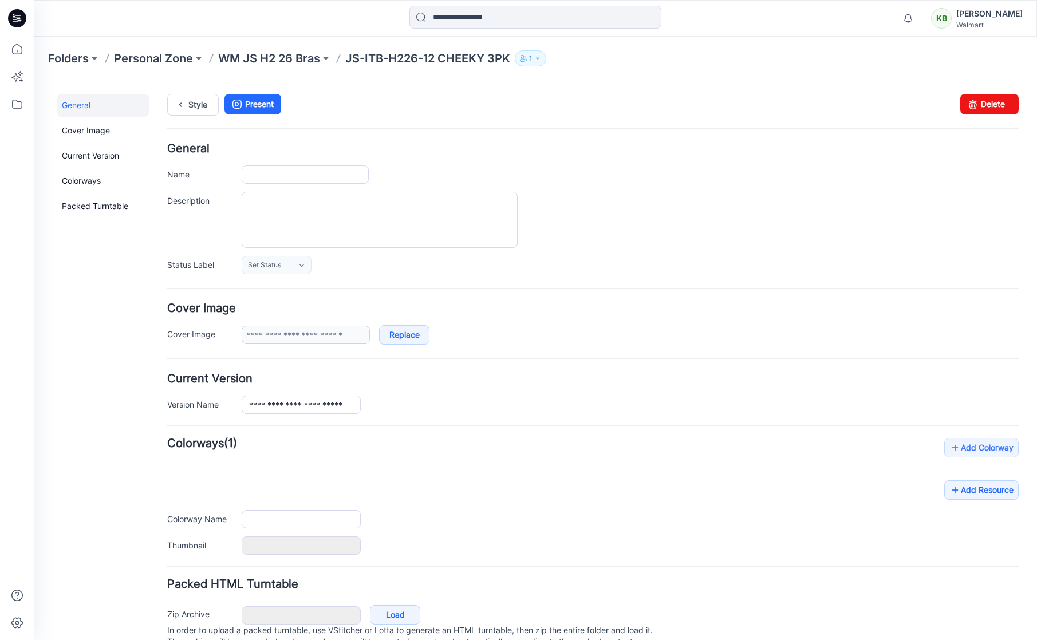
type input "**********"
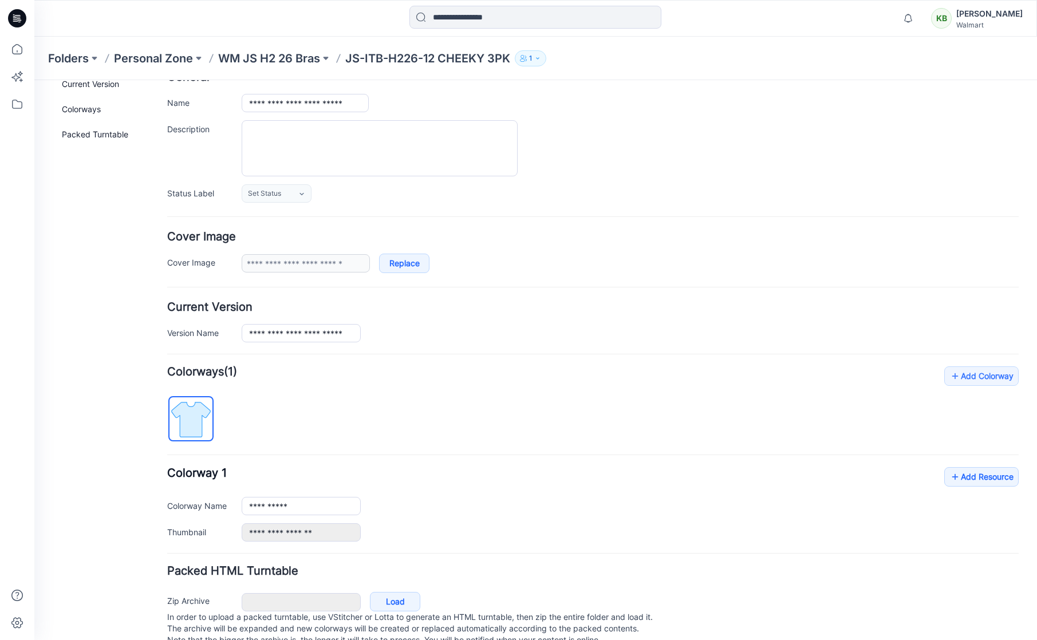
scroll to position [104, 0]
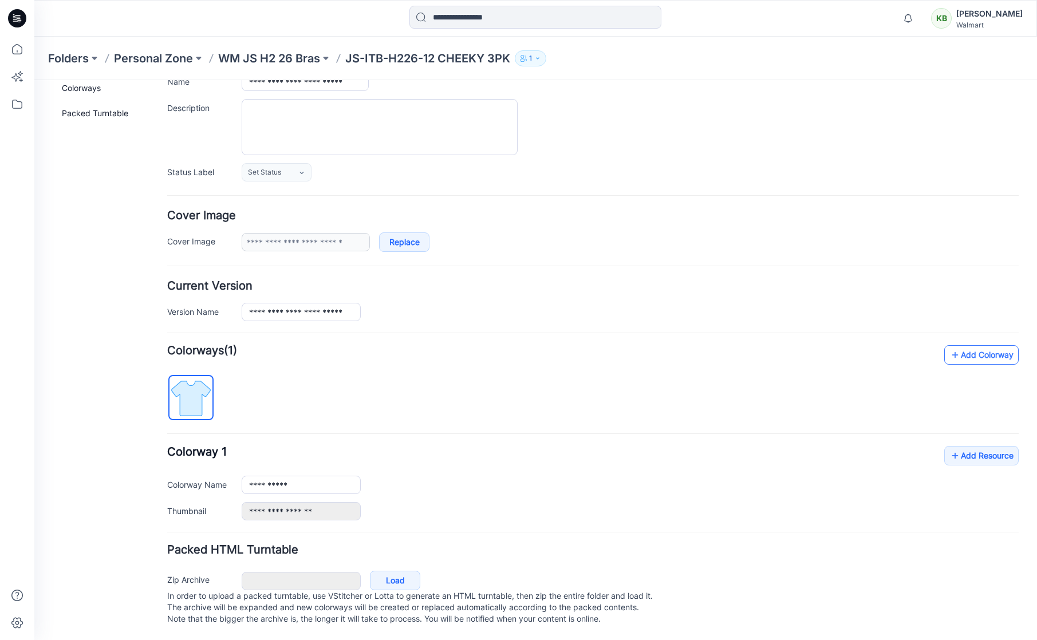
click at [966, 350] on link "Add Colorway" at bounding box center [981, 354] width 74 height 19
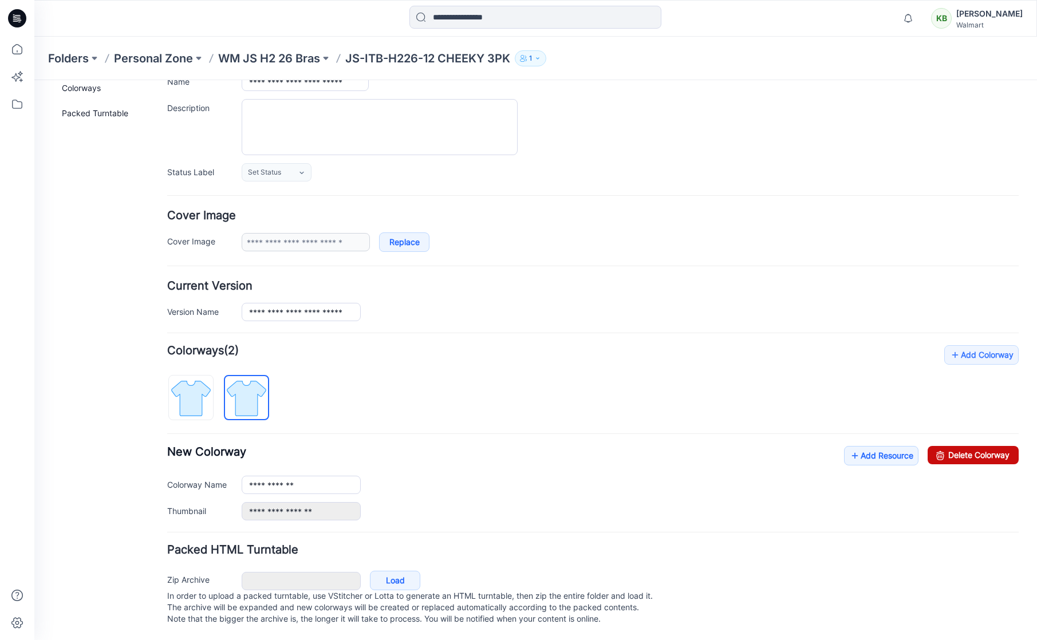
click at [961, 446] on link "Delete Colorway" at bounding box center [973, 455] width 91 height 18
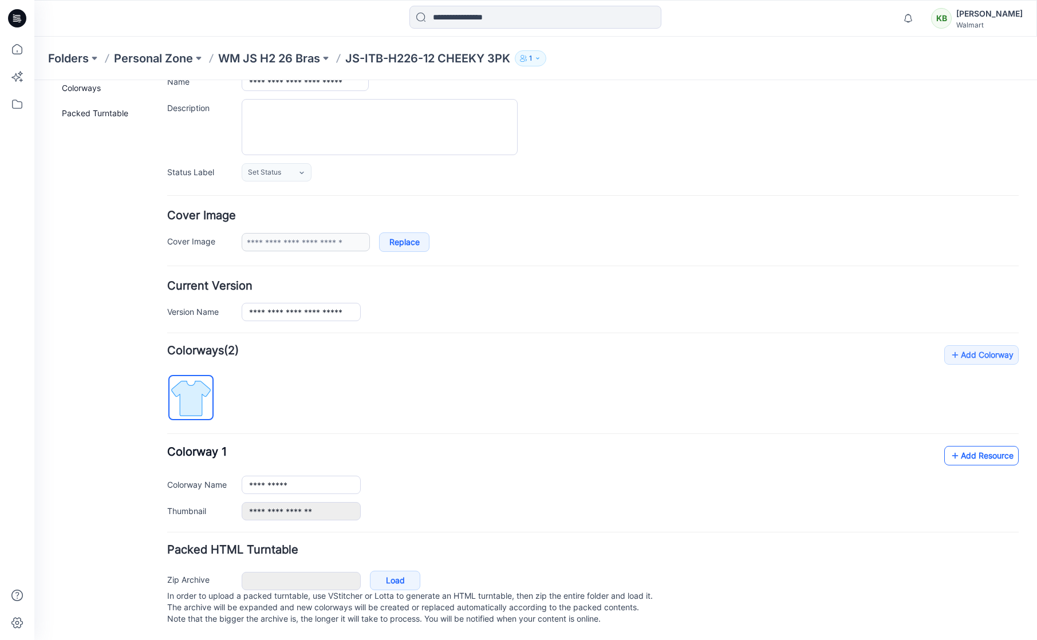
click at [976, 447] on link "Add Resource" at bounding box center [981, 455] width 74 height 19
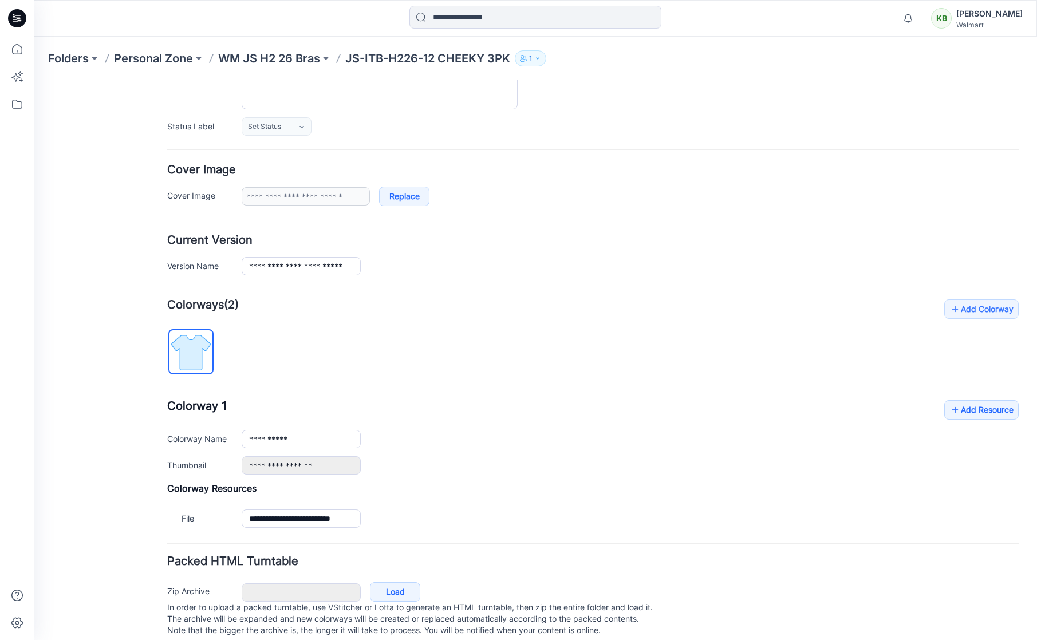
scroll to position [161, 0]
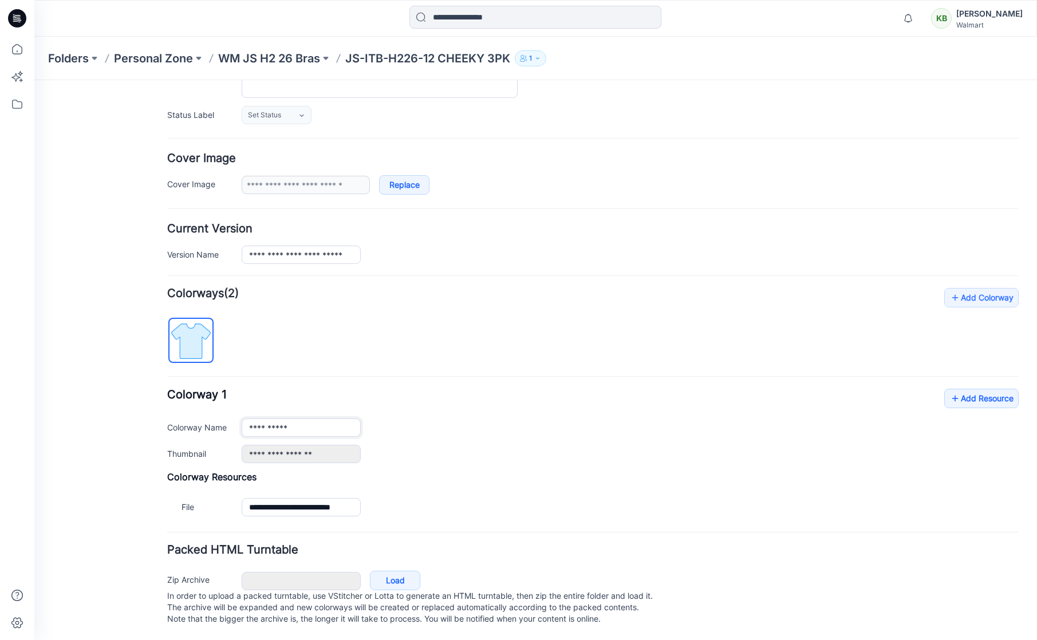
drag, startPoint x: 309, startPoint y: 421, endPoint x: 161, endPoint y: 382, distance: 153.3
click at [165, 384] on div "**********" at bounding box center [528, 285] width 989 height 710
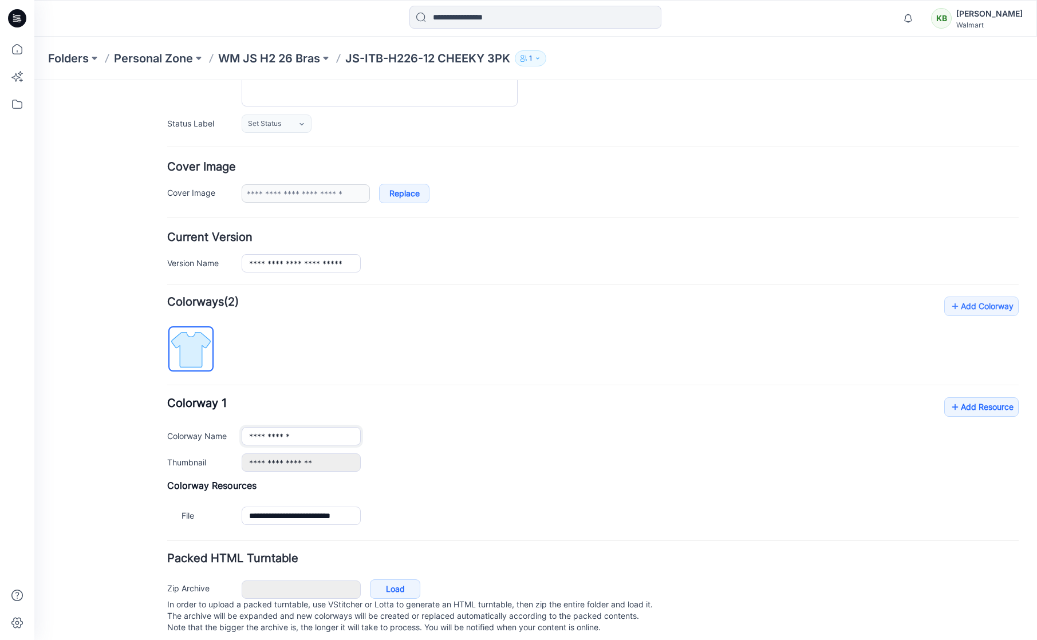
scroll to position [61, 0]
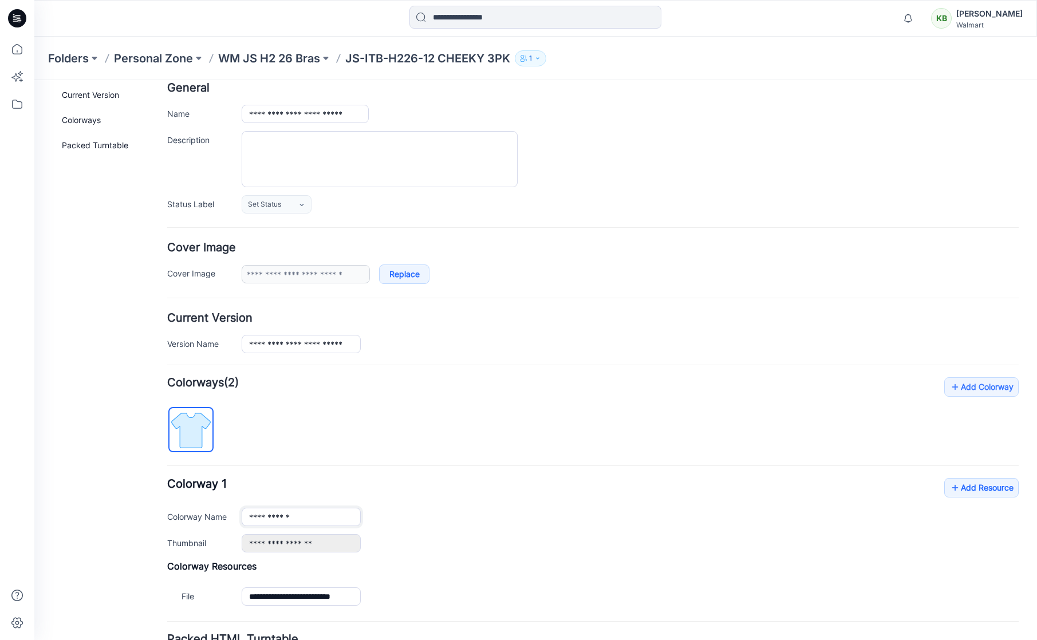
type input "**********"
click at [366, 429] on div "**********" at bounding box center [592, 493] width 851 height 232
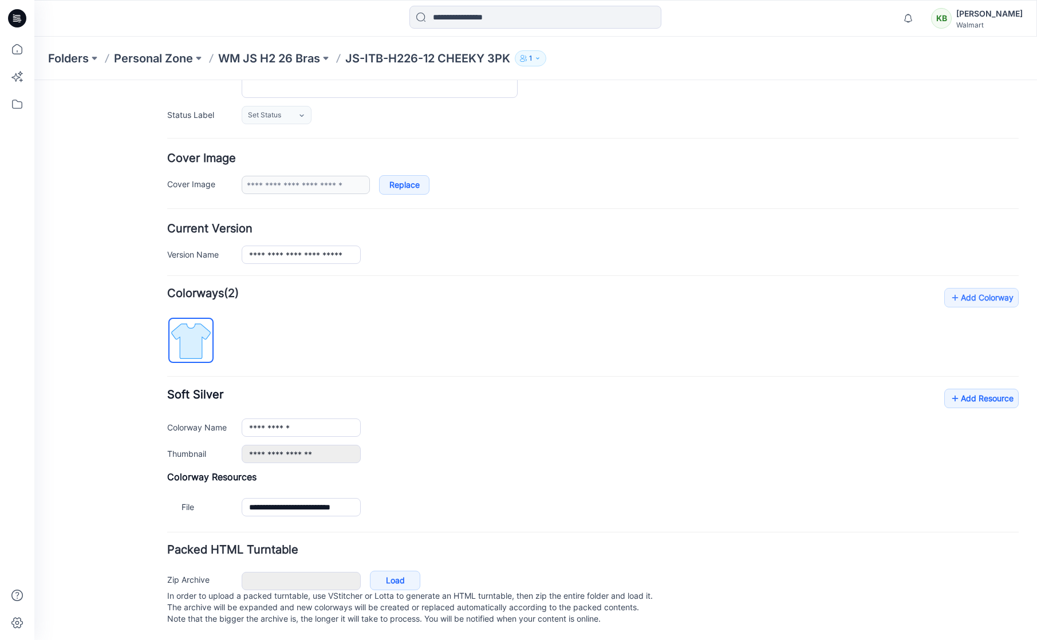
scroll to position [0, 0]
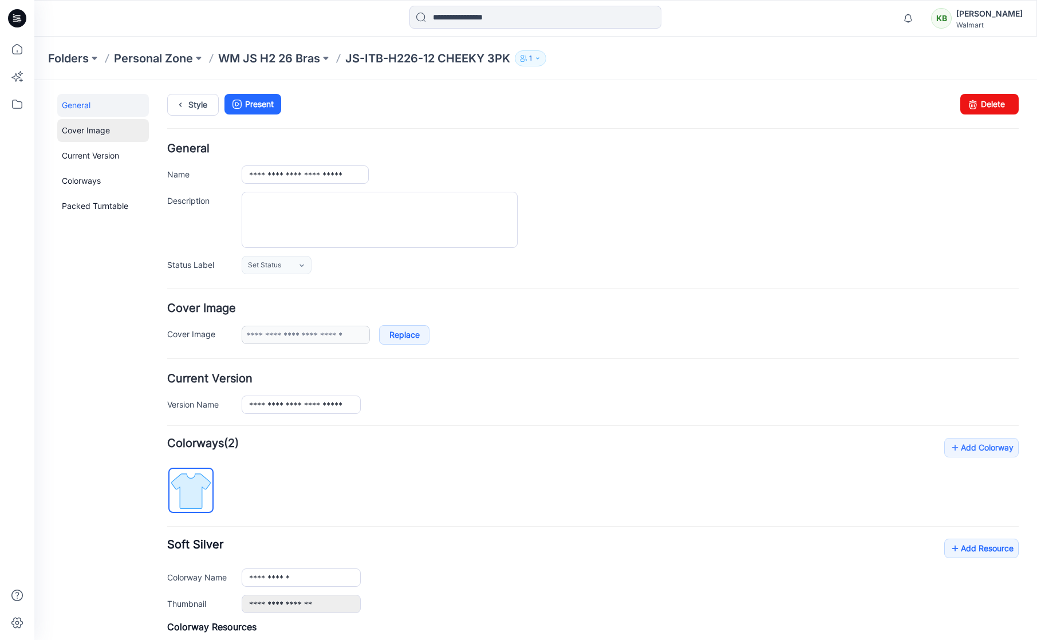
click at [119, 125] on link "Cover Image" at bounding box center [103, 130] width 92 height 23
click at [232, 335] on link at bounding box center [230, 334] width 9 height 9
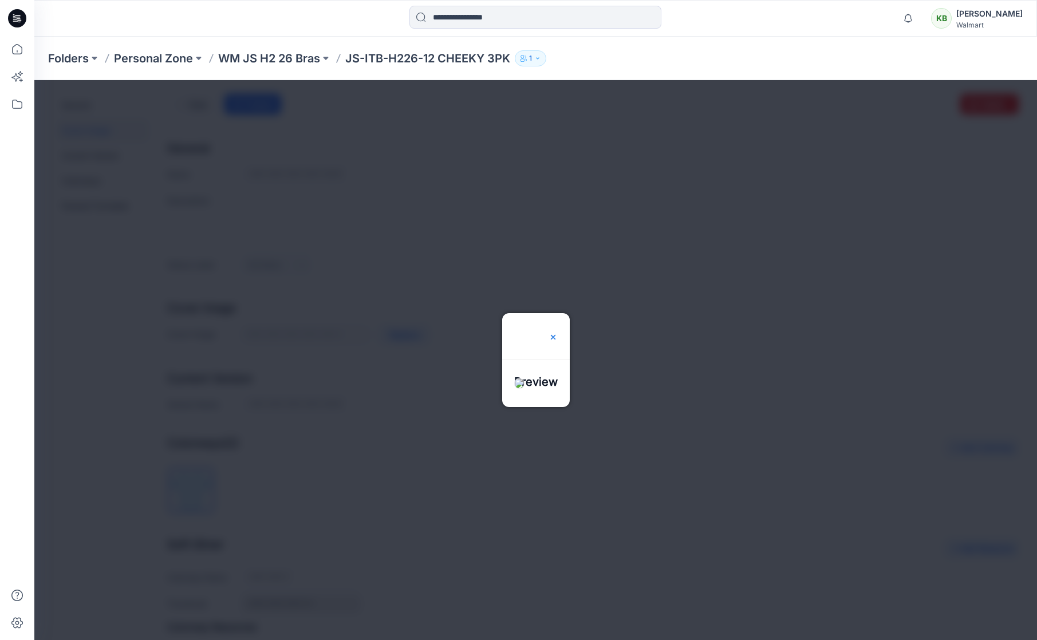
click at [558, 333] on img at bounding box center [553, 337] width 9 height 9
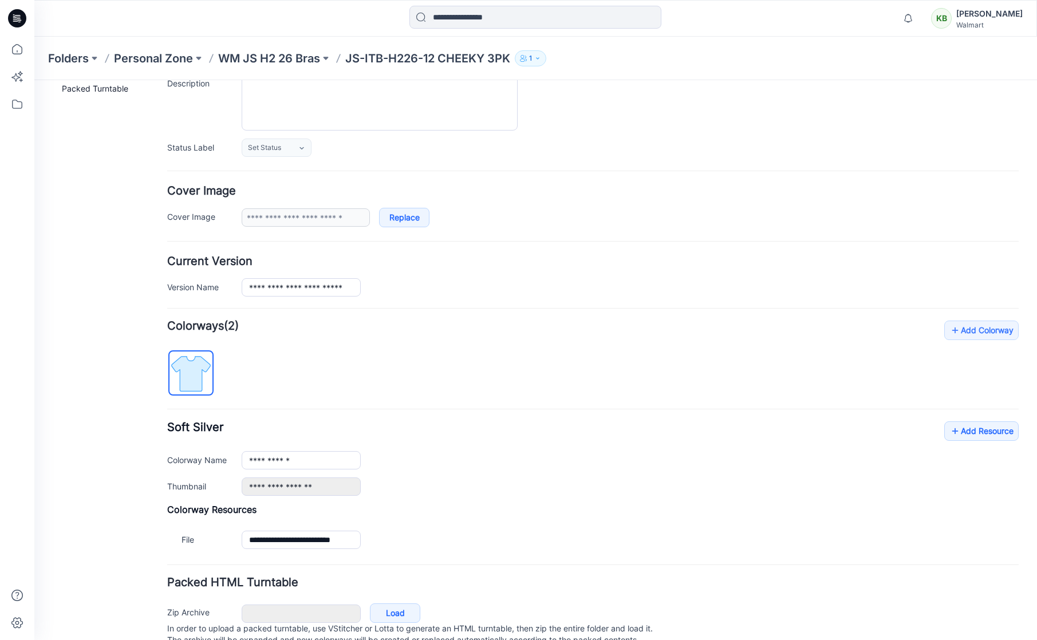
scroll to position [161, 0]
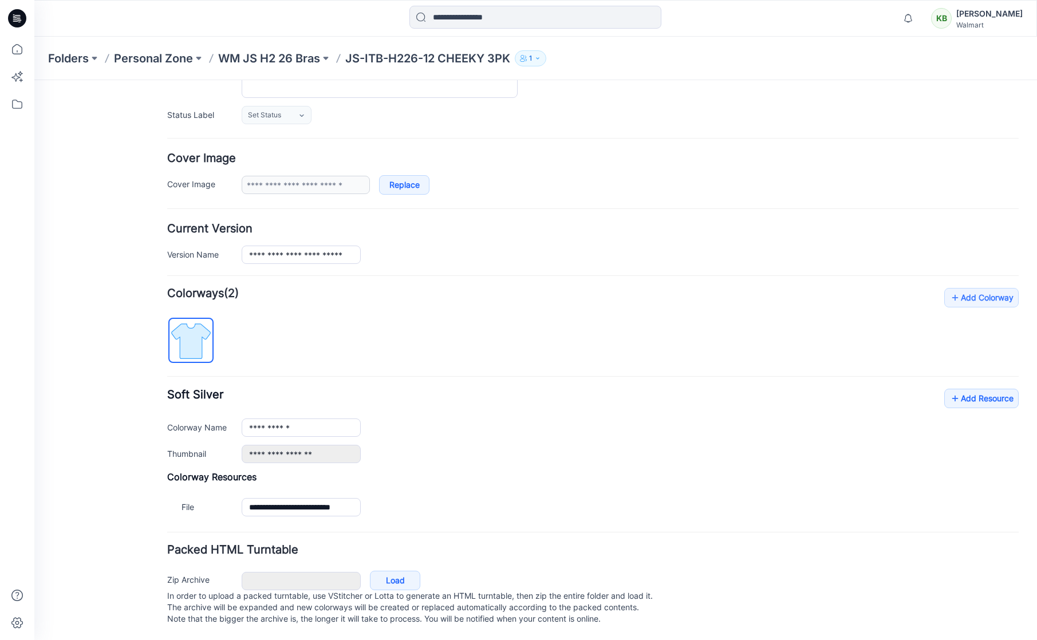
click at [185, 329] on img at bounding box center [190, 341] width 43 height 43
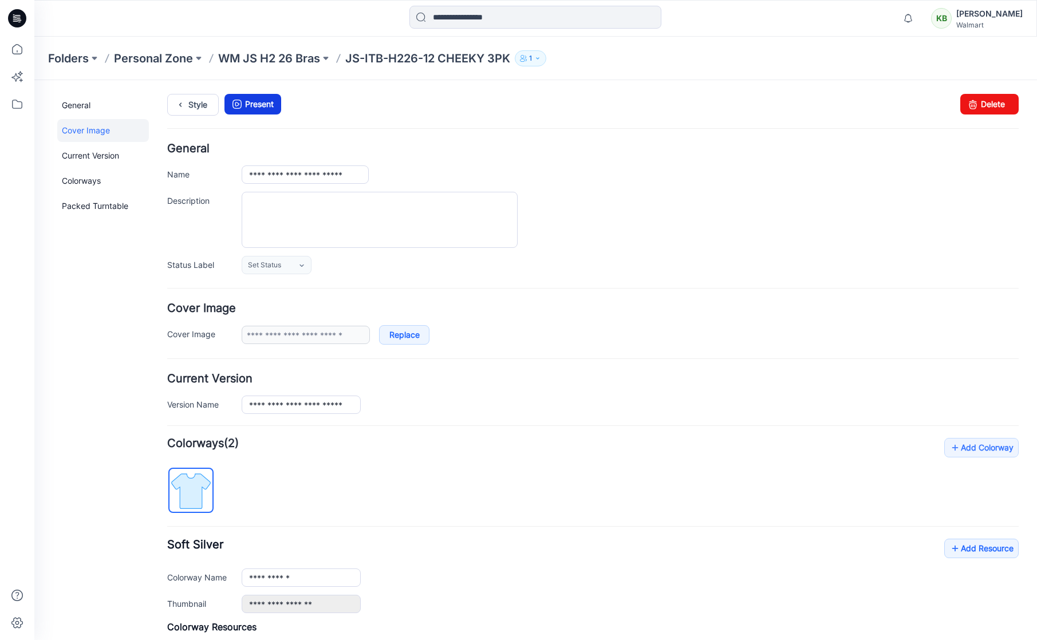
click at [253, 108] on link "Present" at bounding box center [252, 104] width 57 height 21
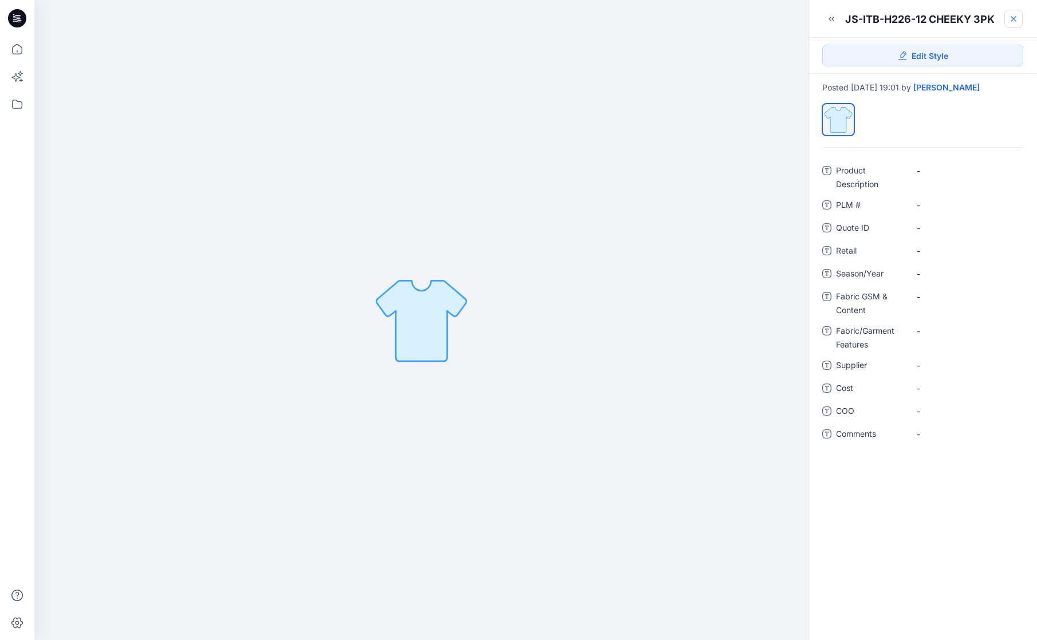
click at [1010, 22] on icon at bounding box center [1013, 18] width 9 height 9
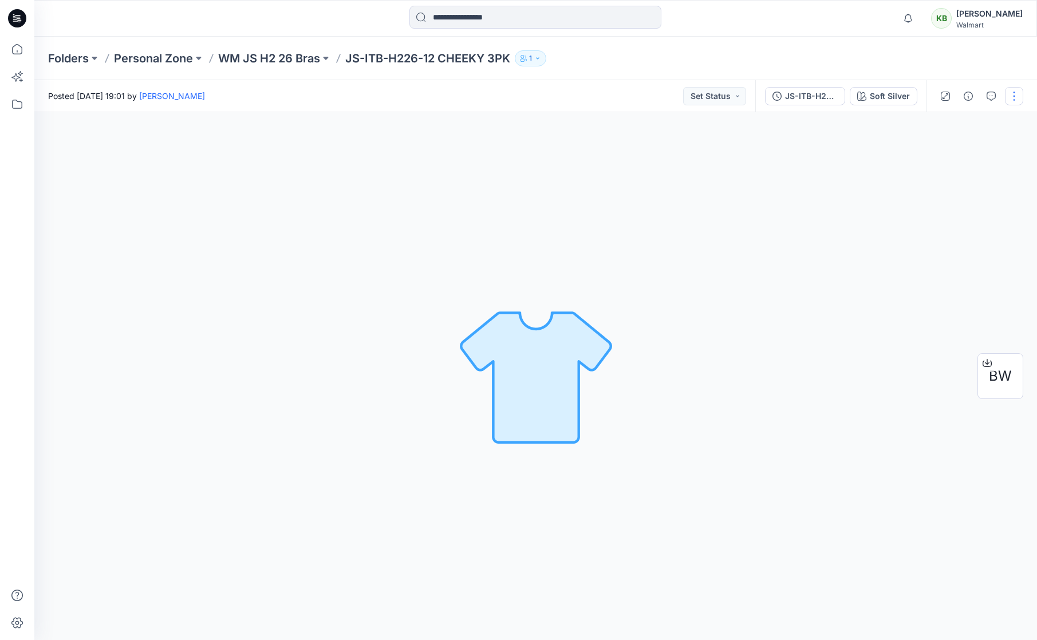
click at [1019, 100] on button "button" at bounding box center [1014, 96] width 18 height 18
click at [962, 156] on button "Edit" at bounding box center [965, 154] width 105 height 21
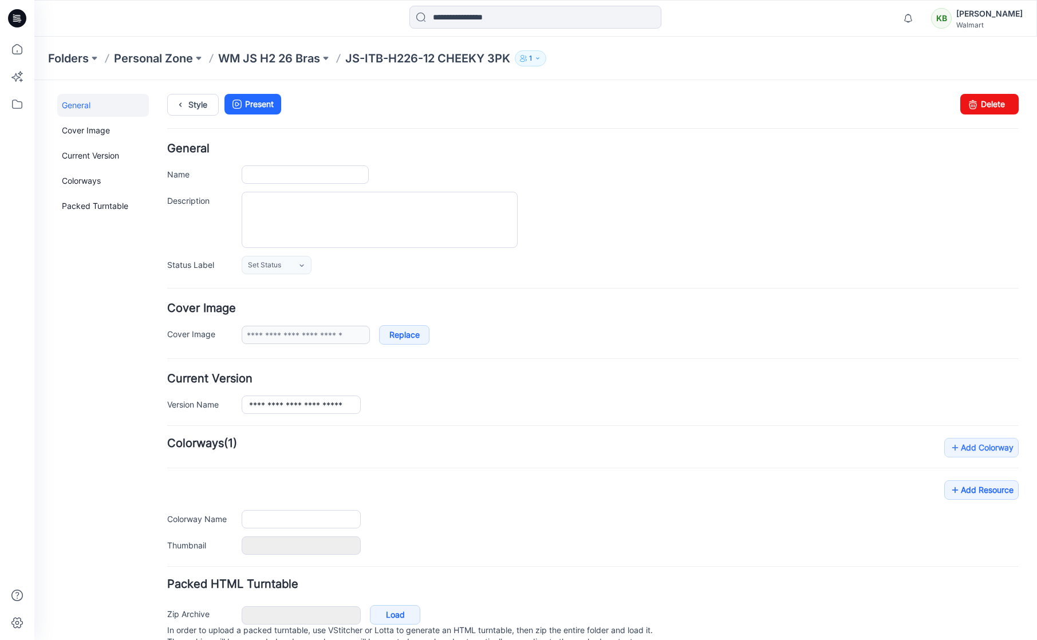
type input "**********"
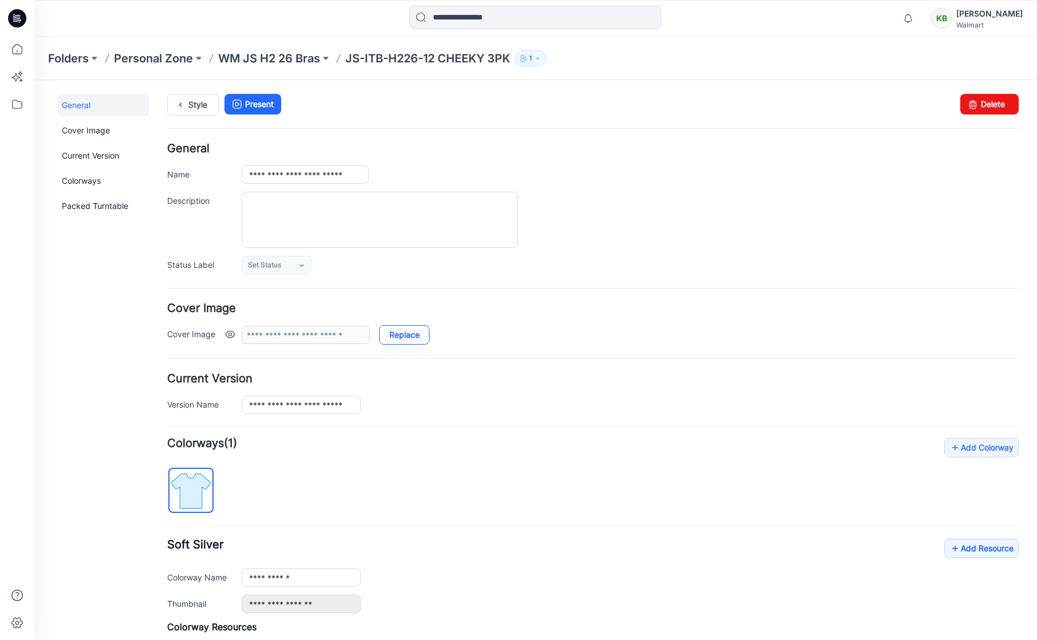
click at [414, 338] on link "Replace" at bounding box center [404, 334] width 50 height 19
type input "**********"
click at [198, 105] on link "Style" at bounding box center [193, 105] width 52 height 22
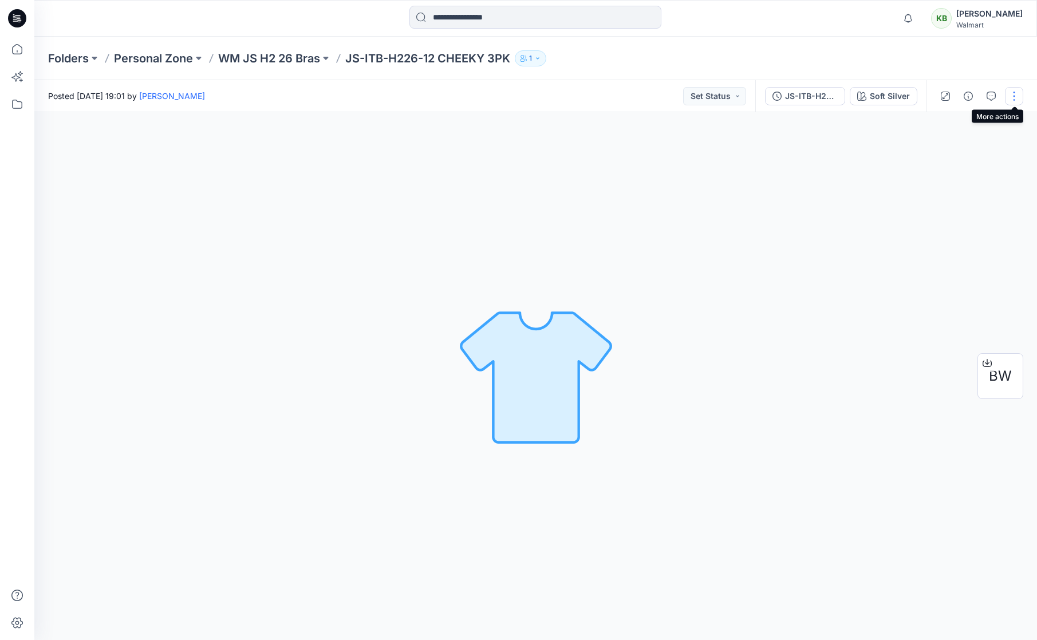
click at [1013, 90] on button "button" at bounding box center [1014, 96] width 18 height 18
click at [975, 151] on button "Edit" at bounding box center [965, 154] width 105 height 21
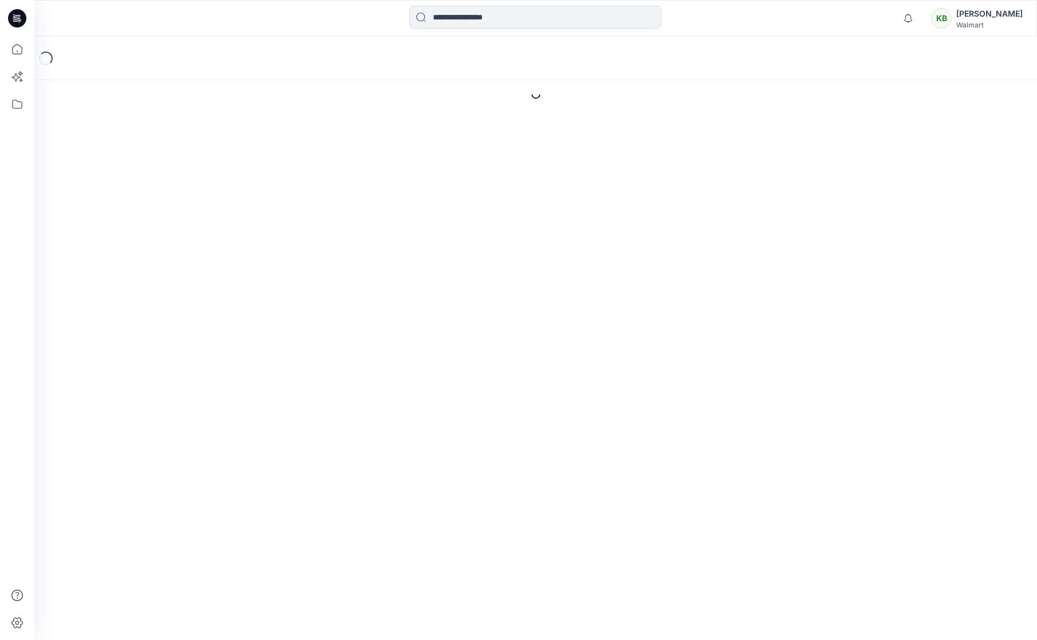
type input "**********"
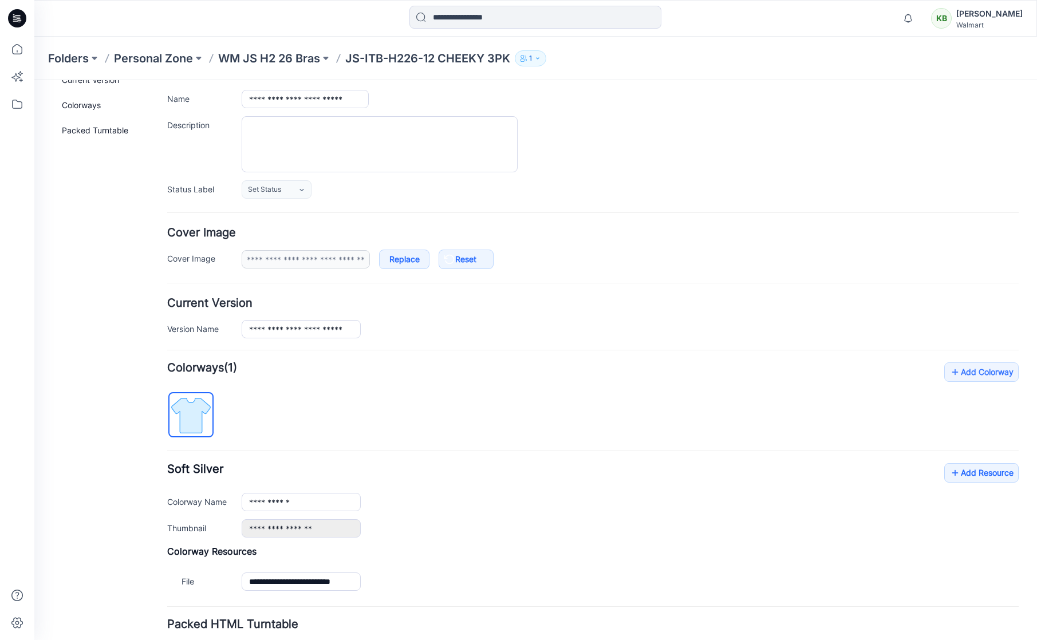
scroll to position [22, 0]
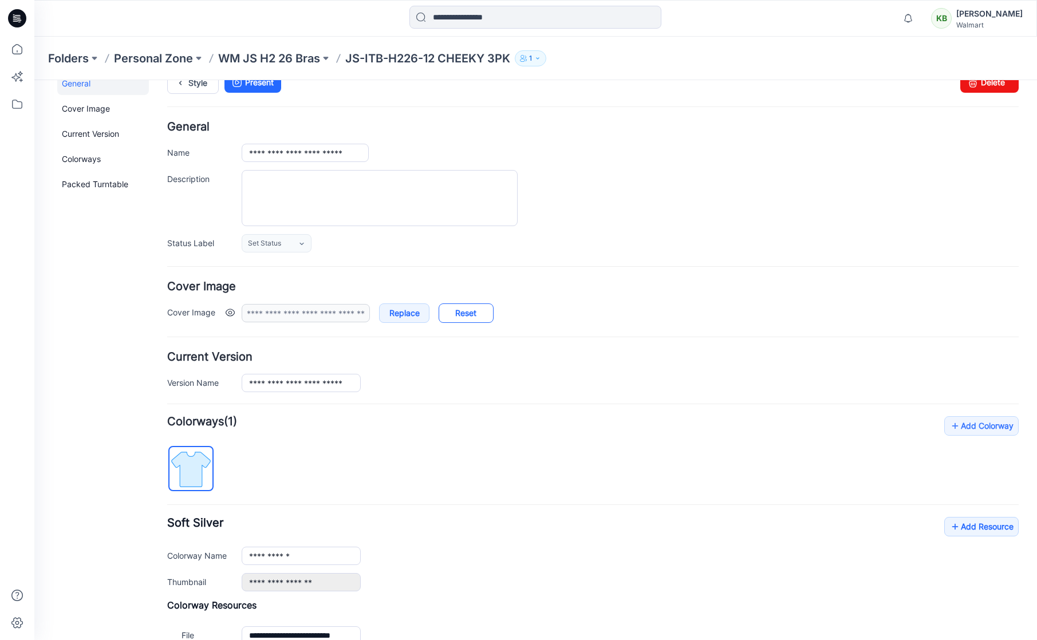
click at [465, 322] on link "Reset" at bounding box center [466, 312] width 55 height 19
type input "**********"
click at [405, 320] on link "Replace" at bounding box center [404, 312] width 50 height 19
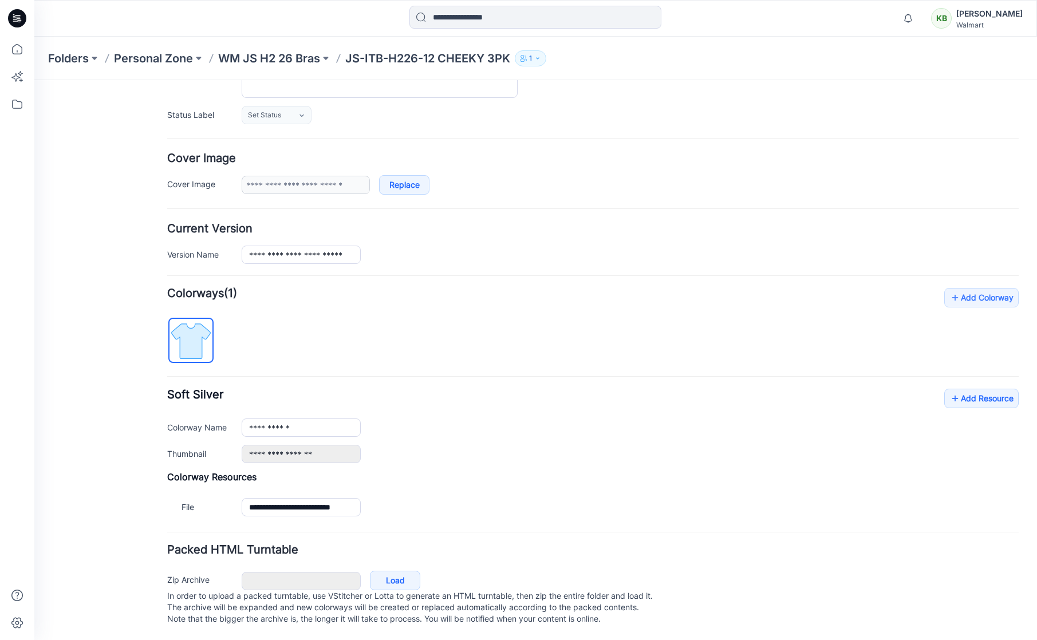
scroll to position [0, 0]
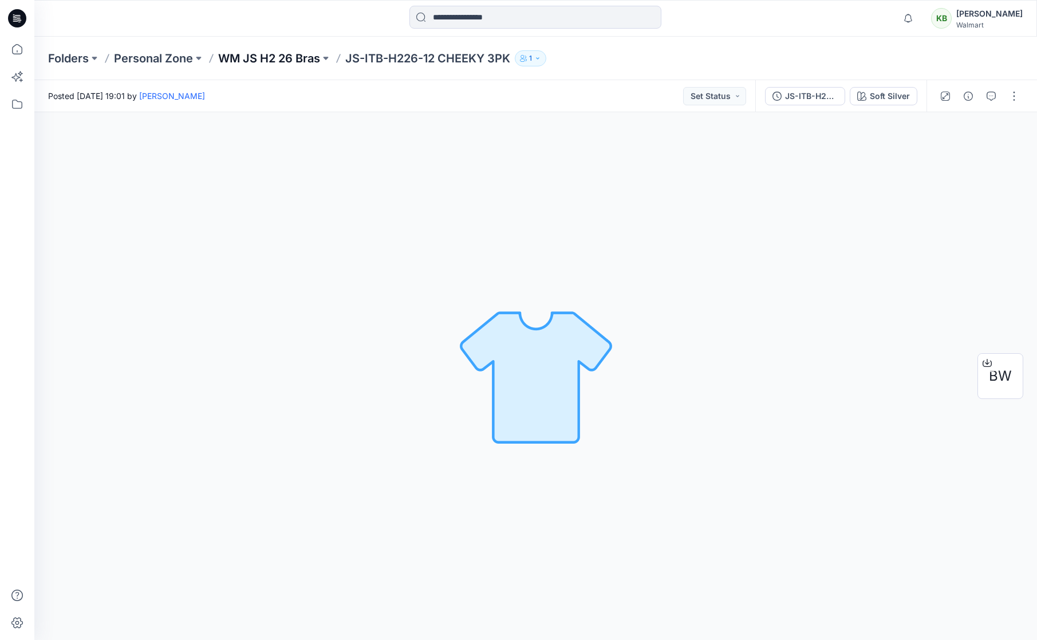
click at [285, 64] on p "WM JS H2 26 Bras" at bounding box center [269, 58] width 102 height 16
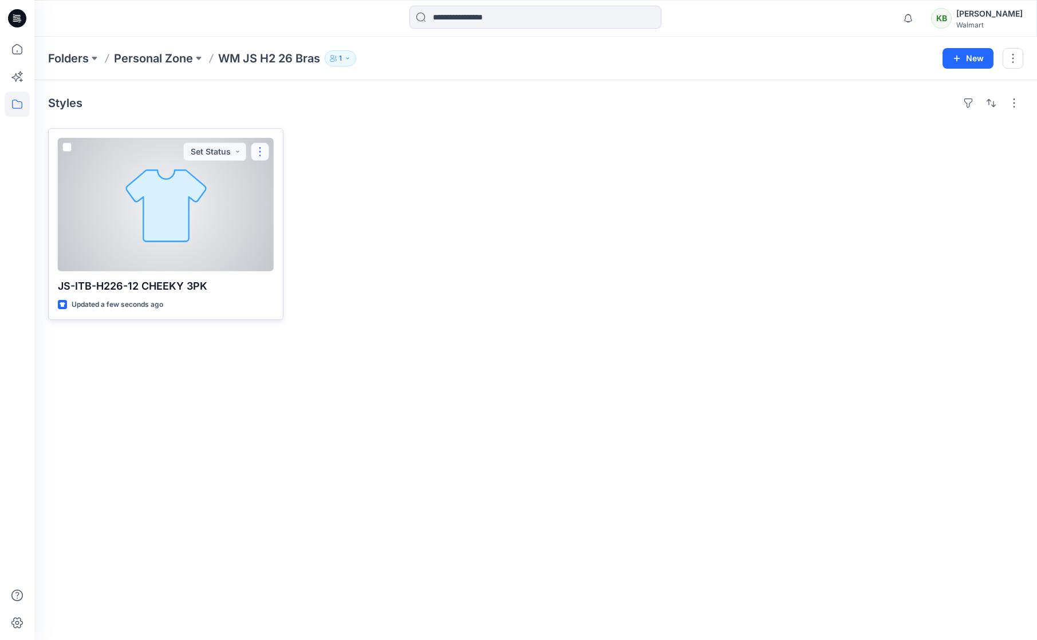
click at [264, 155] on button "button" at bounding box center [260, 152] width 18 height 18
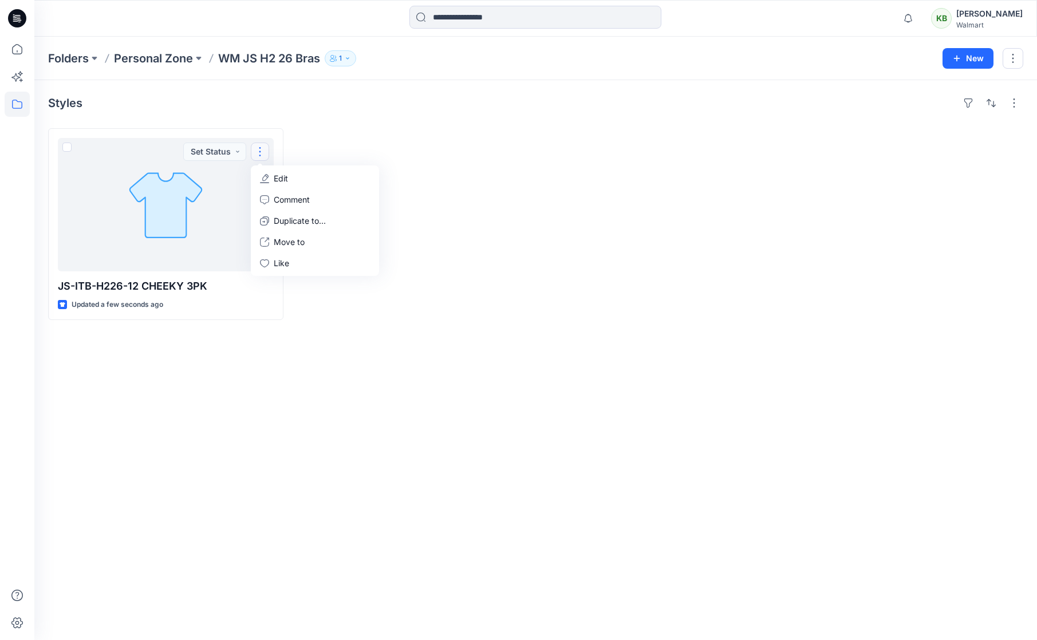
click at [354, 349] on div "Styles JS-ITB-H226-12 CHEEKY 3PK Updated a few seconds ago Set Status Edit Comm…" at bounding box center [535, 360] width 1003 height 560
drag, startPoint x: 401, startPoint y: 458, endPoint x: 182, endPoint y: 255, distance: 298.6
click at [398, 458] on div "Styles JS-ITB-H226-12 CHEEKY 3PK Updated a few seconds ago Set Status" at bounding box center [535, 360] width 1003 height 560
click at [10, 108] on icon at bounding box center [17, 104] width 25 height 25
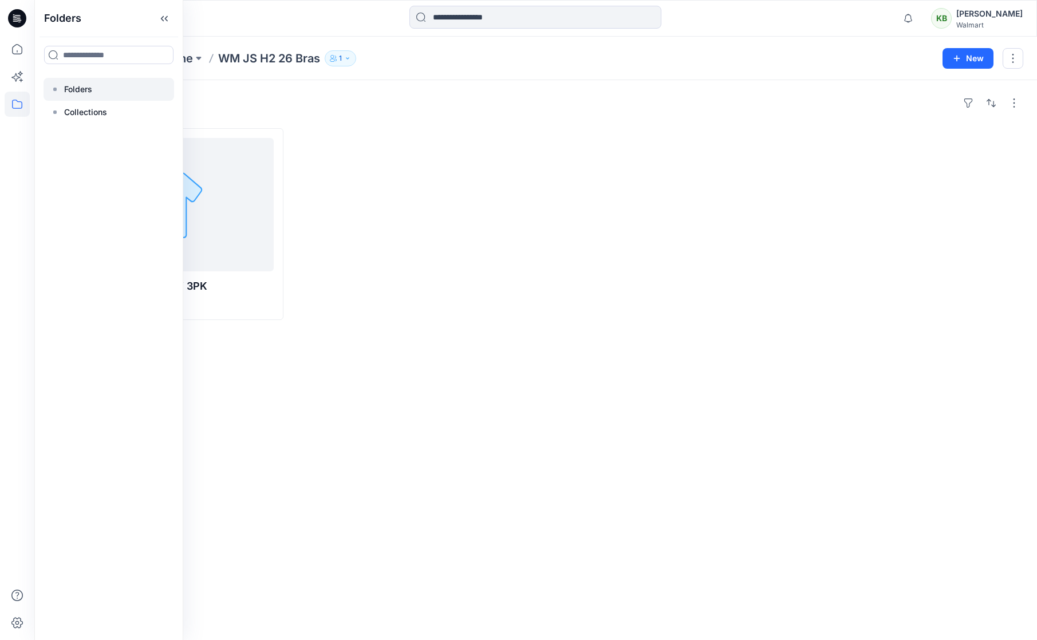
click at [124, 95] on div at bounding box center [109, 89] width 131 height 23
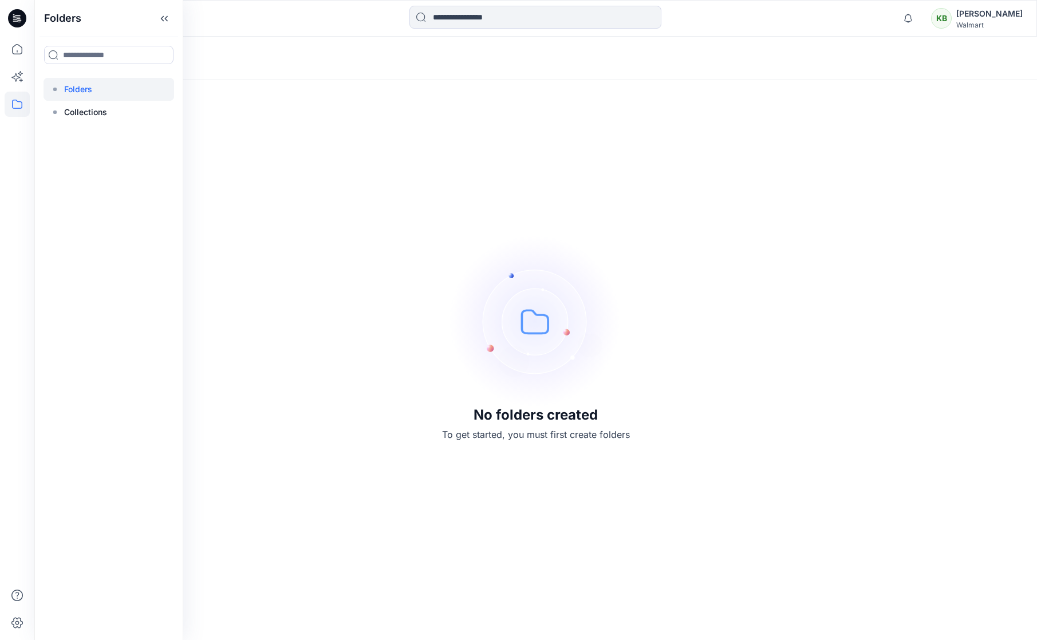
click at [589, 246] on img at bounding box center [536, 321] width 172 height 172
click at [545, 362] on img at bounding box center [536, 321] width 172 height 172
click at [92, 61] on button at bounding box center [94, 58] width 11 height 16
click at [103, 110] on input at bounding box center [131, 111] width 149 height 21
type input "**"
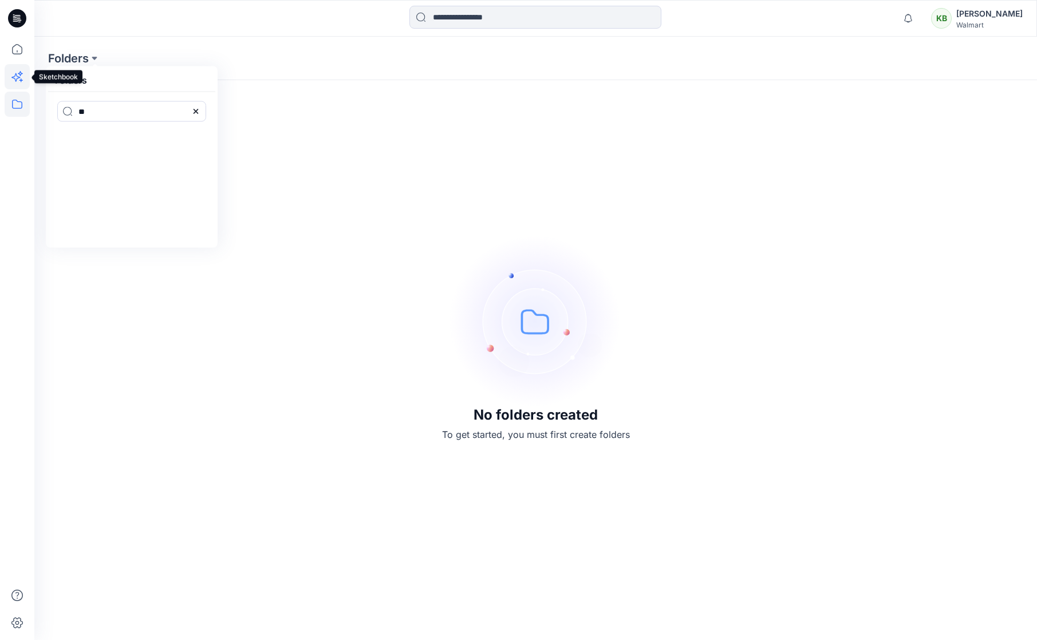
click at [21, 81] on icon at bounding box center [20, 79] width 3 height 3
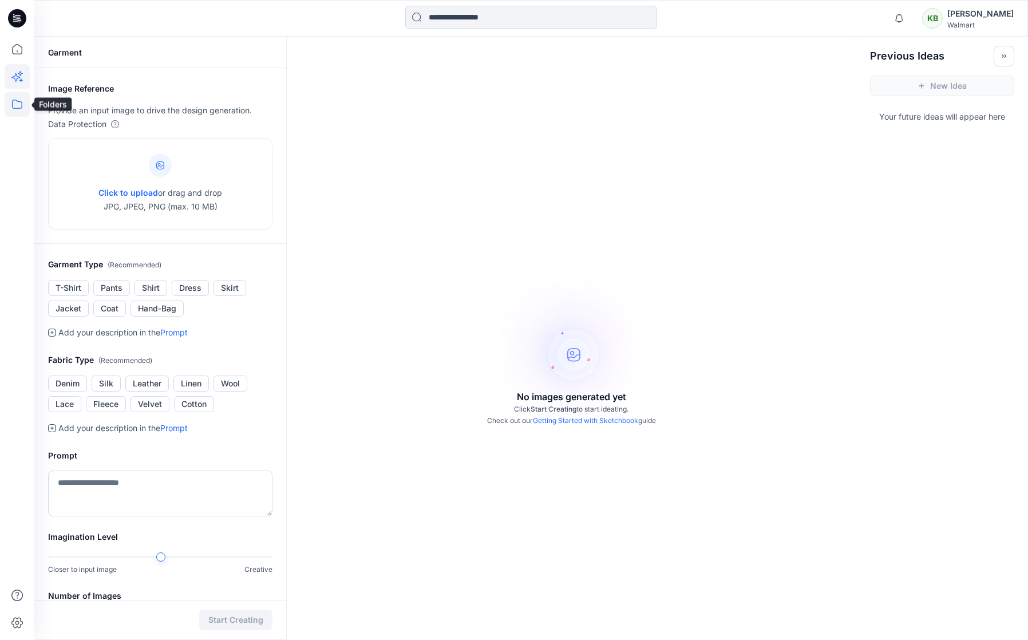
click at [22, 101] on icon at bounding box center [17, 104] width 25 height 25
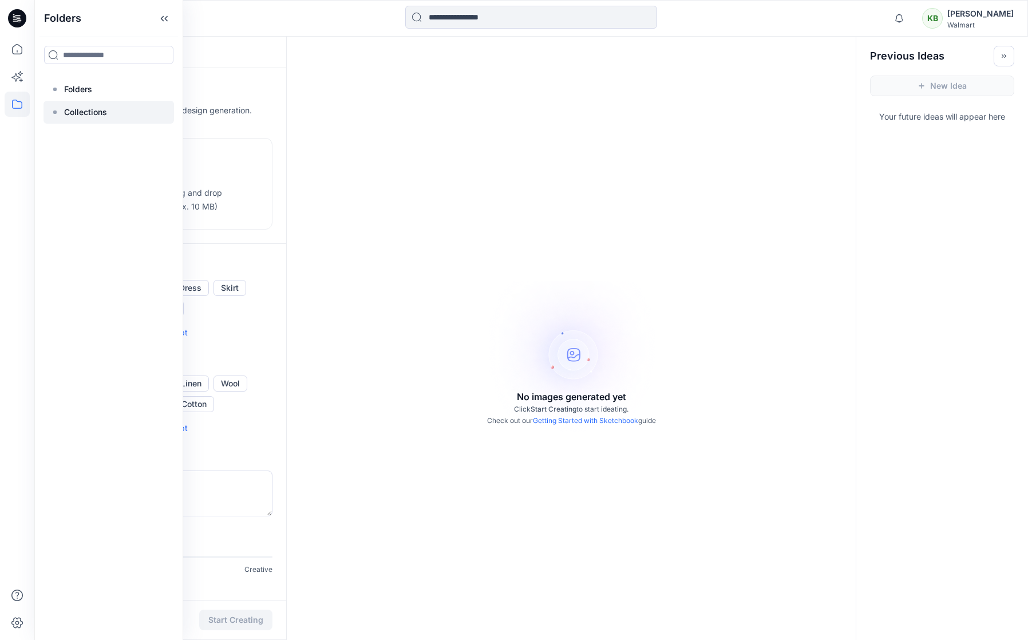
click at [90, 111] on p "Collections" at bounding box center [85, 112] width 43 height 14
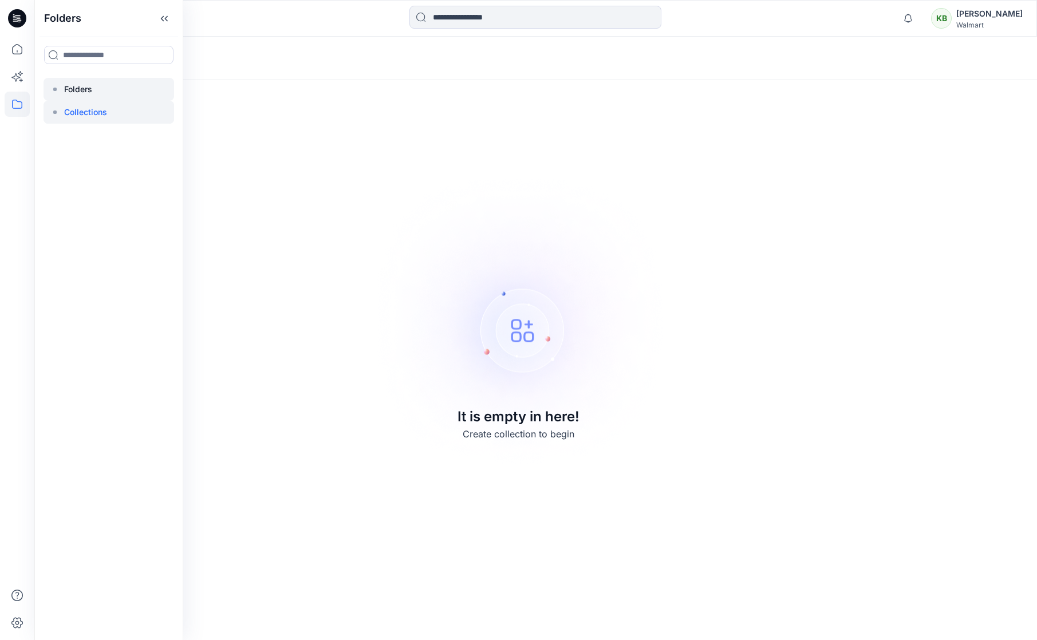
click at [84, 85] on p "Folders" at bounding box center [78, 89] width 28 height 14
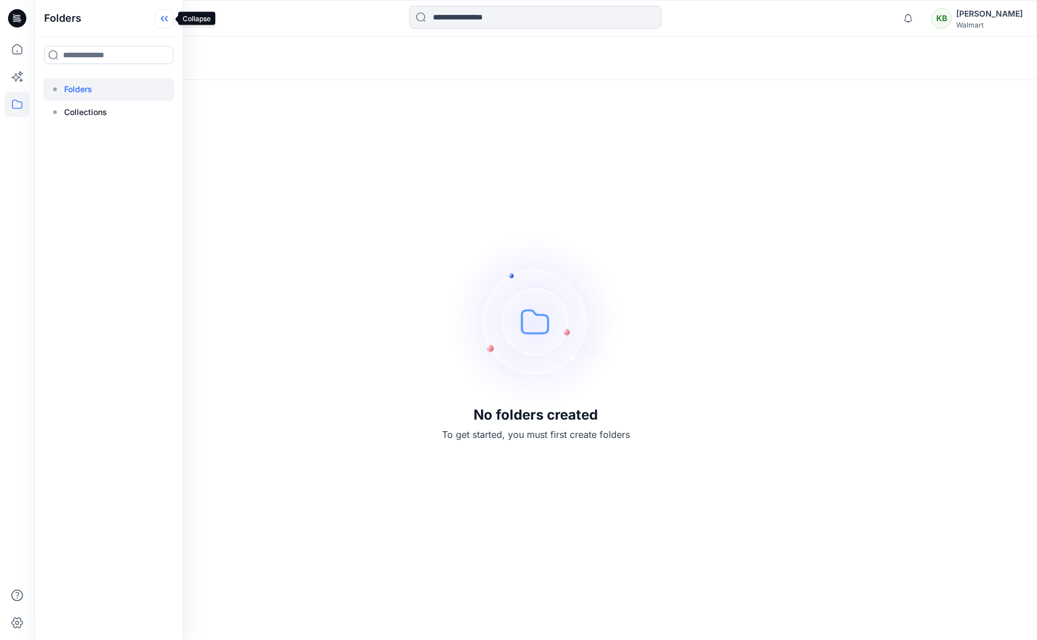
click at [168, 22] on icon at bounding box center [164, 18] width 18 height 19
click at [912, 20] on icon "button" at bounding box center [908, 17] width 8 height 7
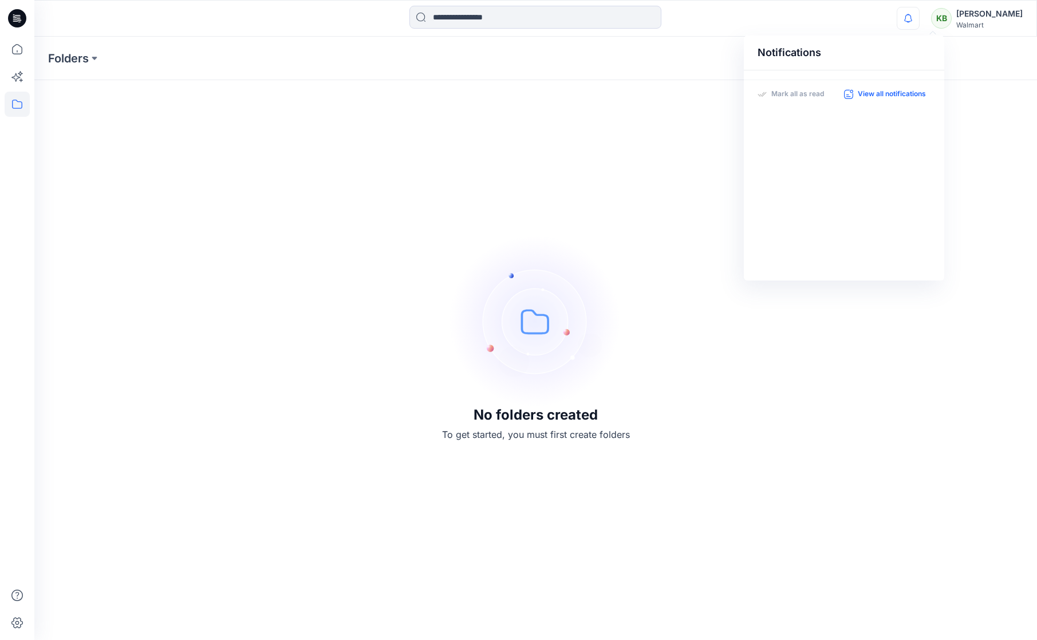
click at [882, 99] on p "View all notifications" at bounding box center [892, 94] width 68 height 10
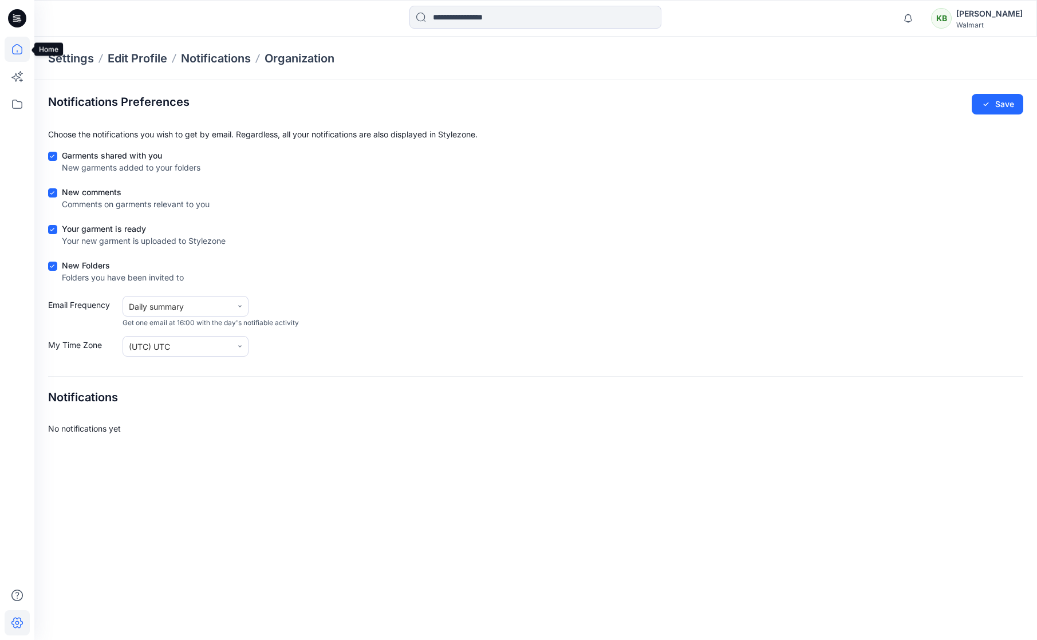
click at [19, 50] on icon at bounding box center [17, 49] width 25 height 25
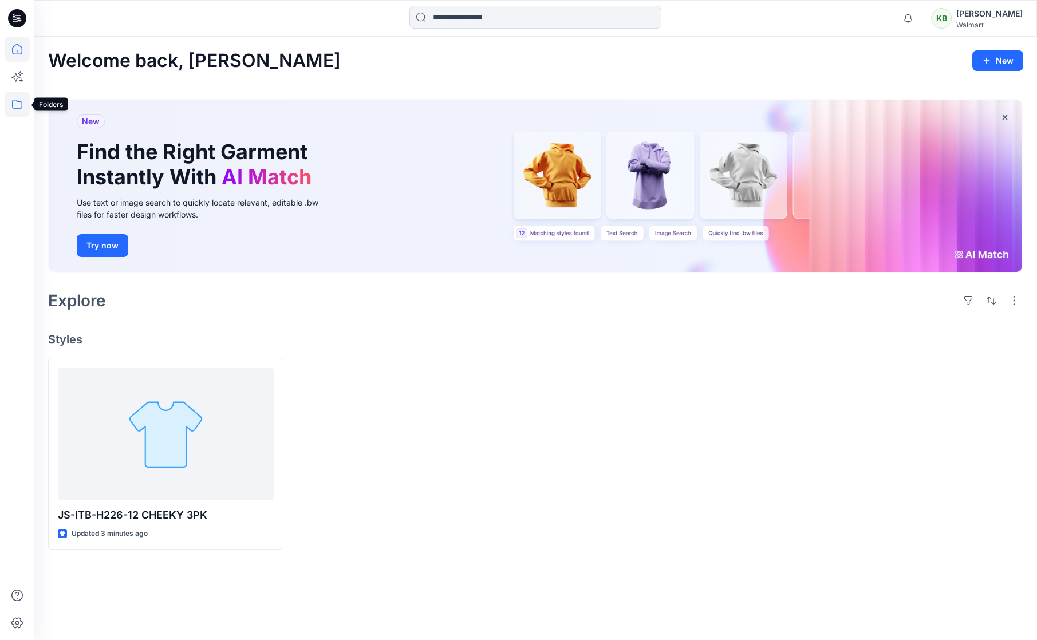
click at [10, 102] on icon at bounding box center [17, 104] width 25 height 25
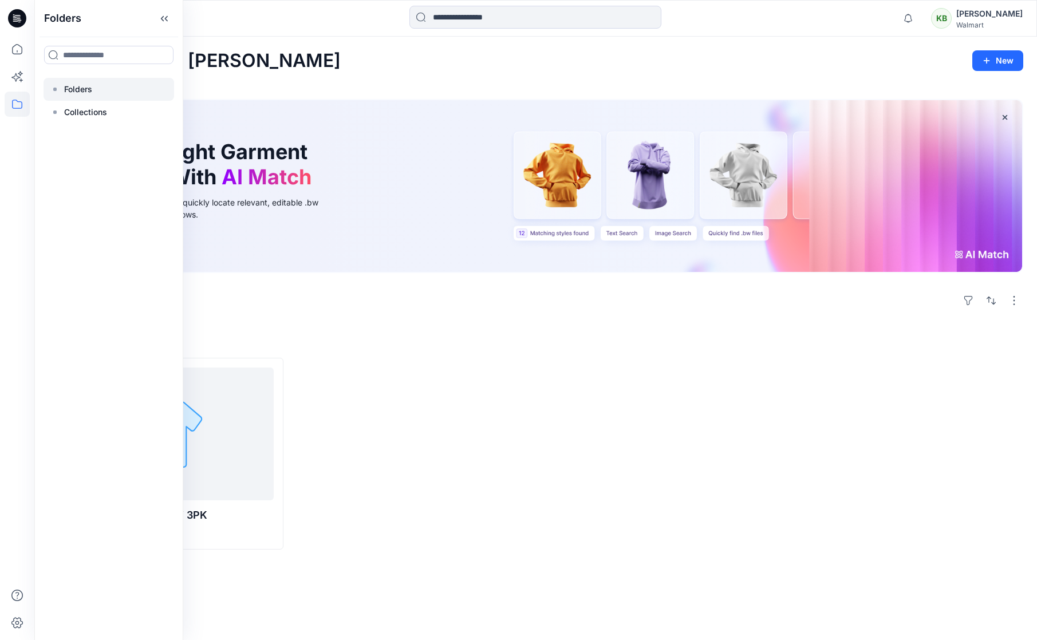
click at [93, 85] on div at bounding box center [109, 89] width 131 height 23
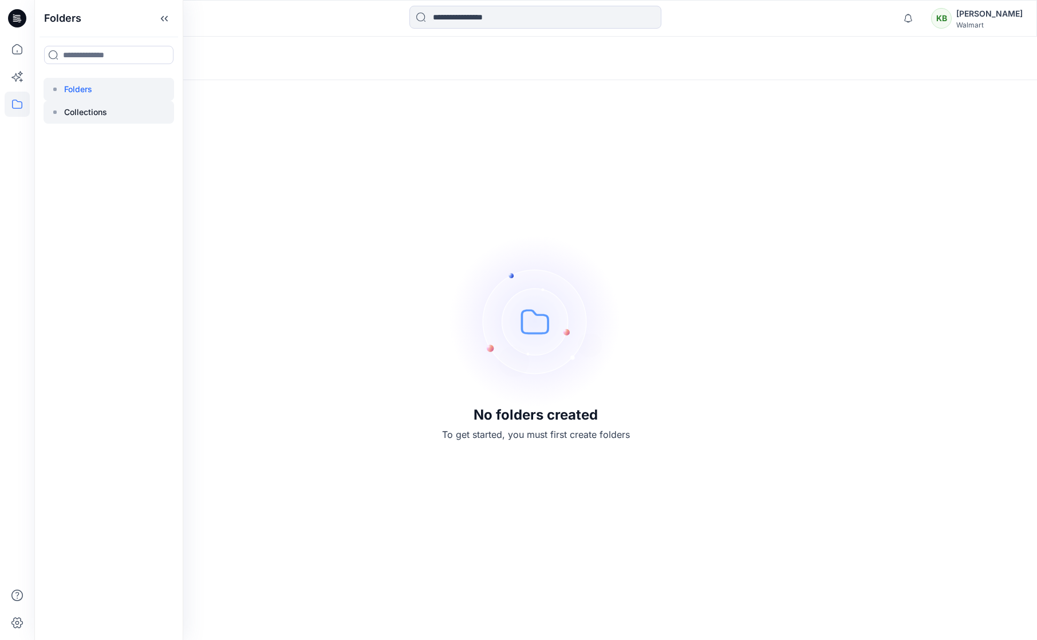
click at [86, 109] on p "Collections" at bounding box center [85, 112] width 43 height 14
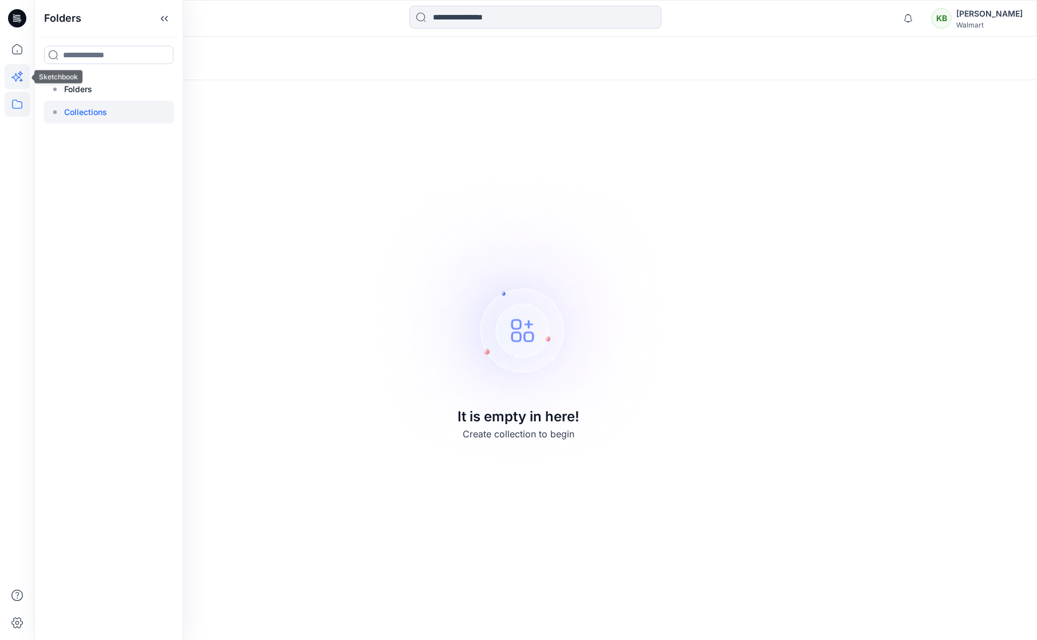
click at [14, 76] on icon at bounding box center [17, 76] width 25 height 25
